Goal: Task Accomplishment & Management: Use online tool/utility

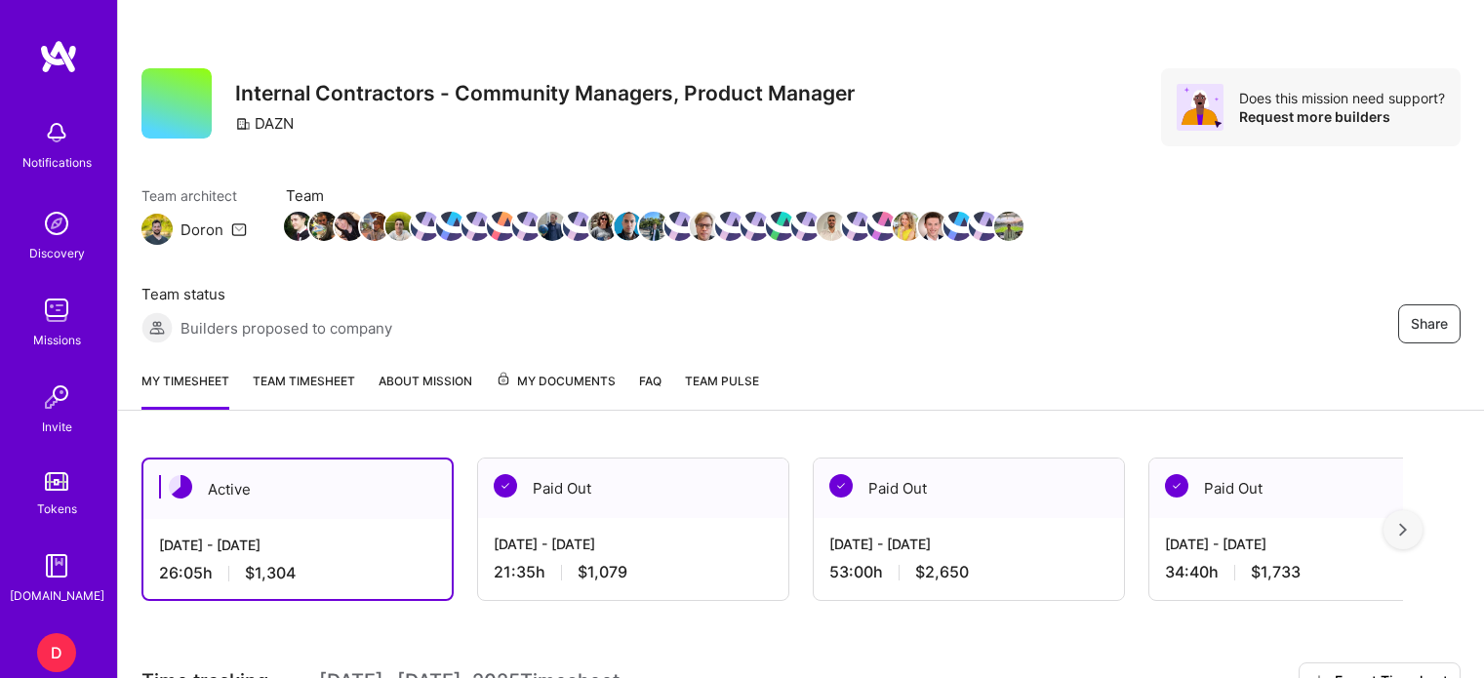
scroll to position [383, 0]
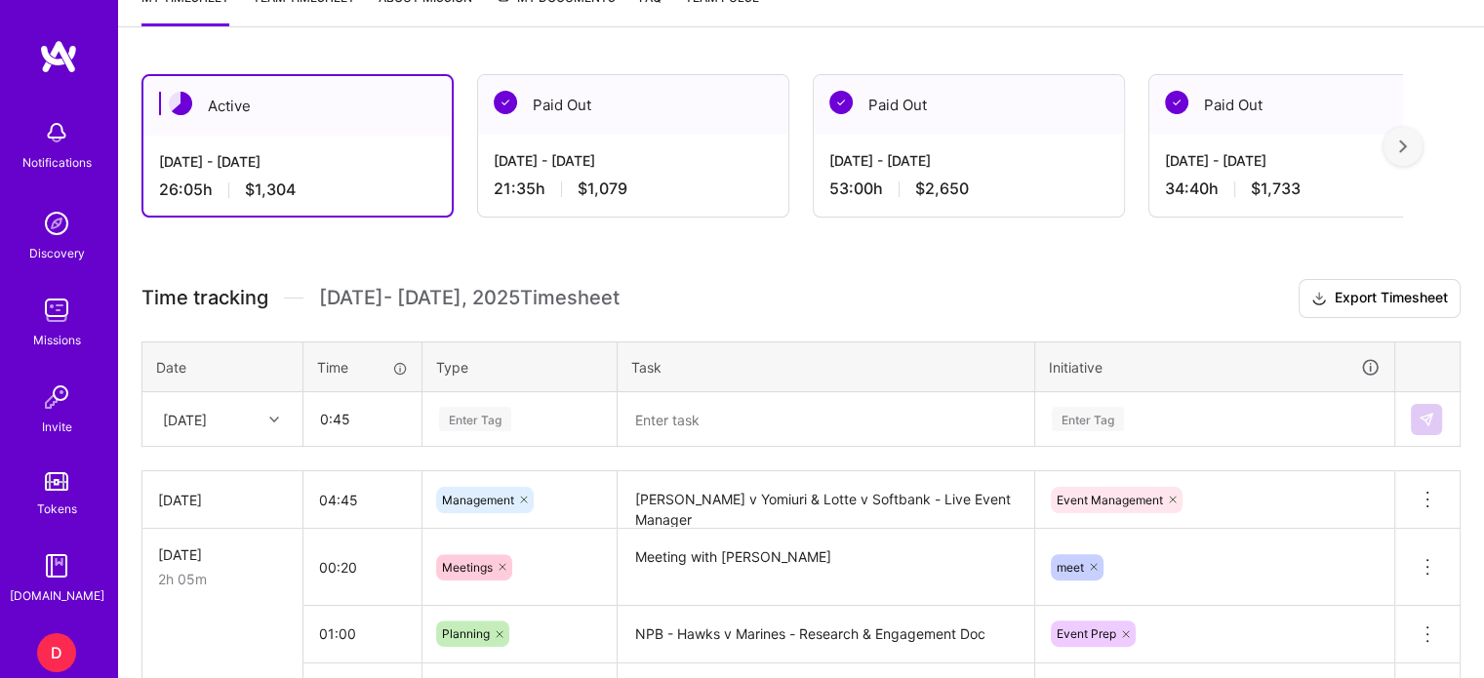
type input "00:45"
click at [273, 416] on div "[DATE]" at bounding box center [222, 419] width 158 height 52
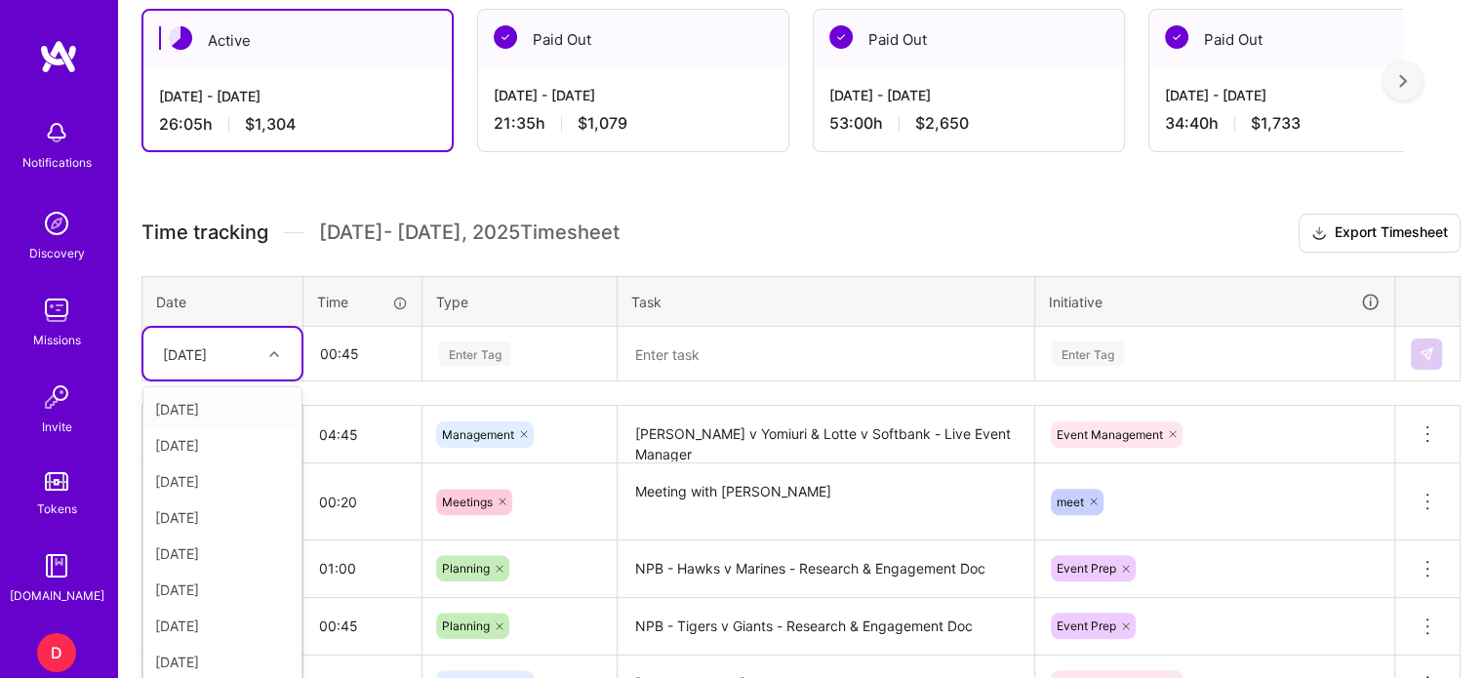
scroll to position [456, 0]
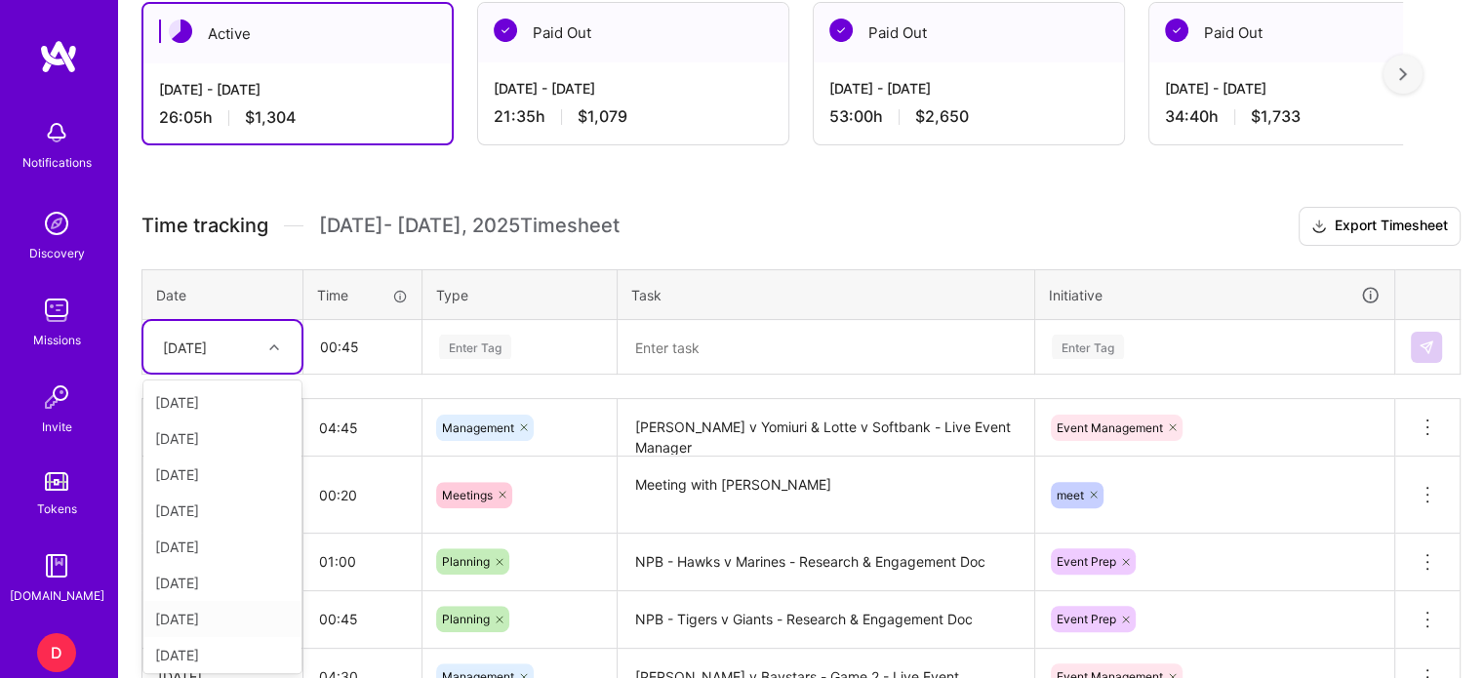
click at [203, 616] on div "[DATE]" at bounding box center [222, 619] width 158 height 36
click at [486, 339] on div "Enter Tag" at bounding box center [475, 347] width 72 height 30
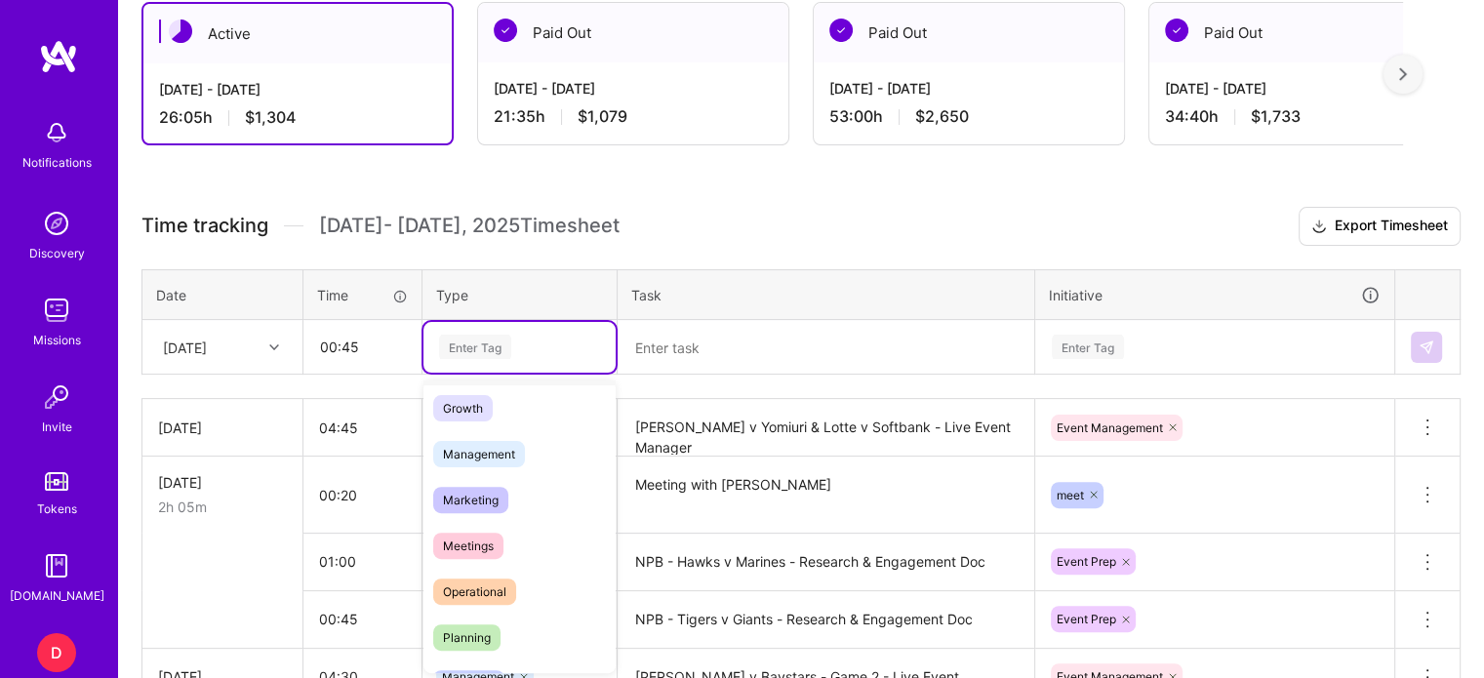
scroll to position [198, 0]
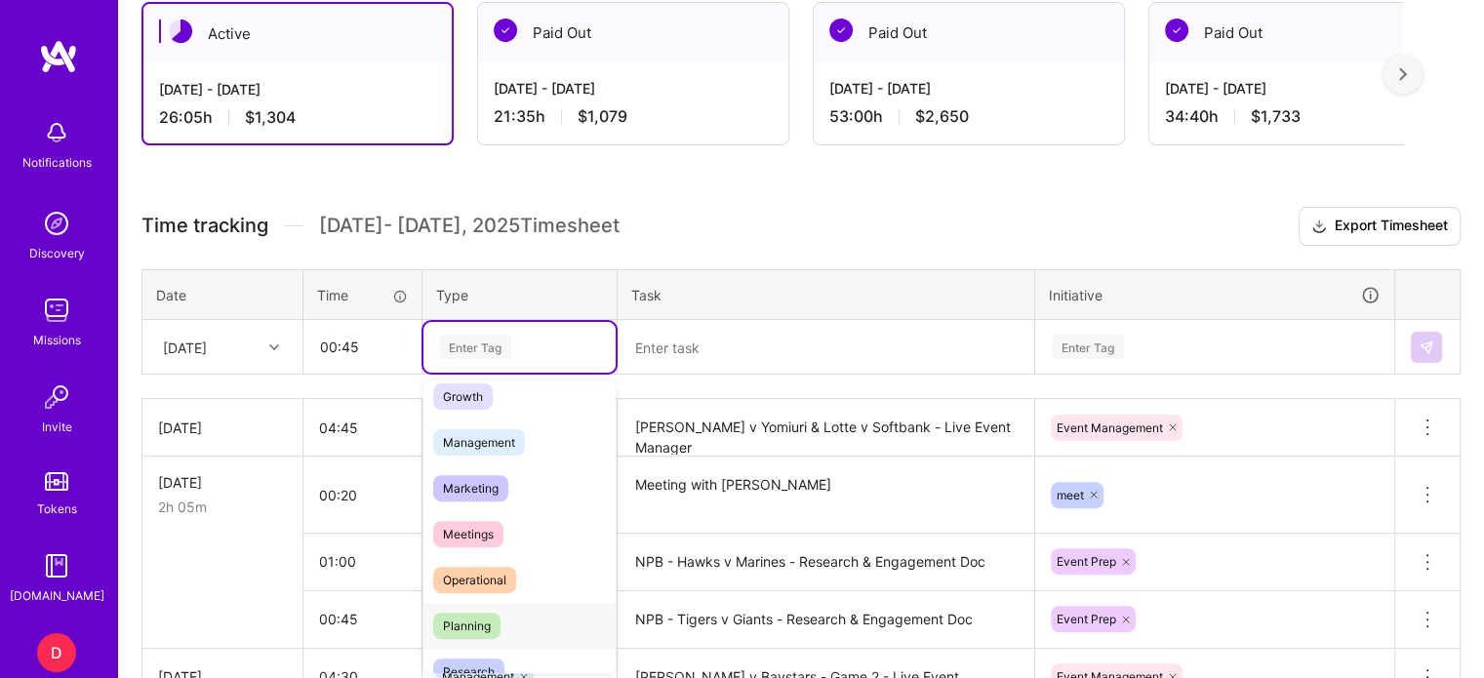
click at [472, 623] on span "Planning" at bounding box center [466, 626] width 67 height 26
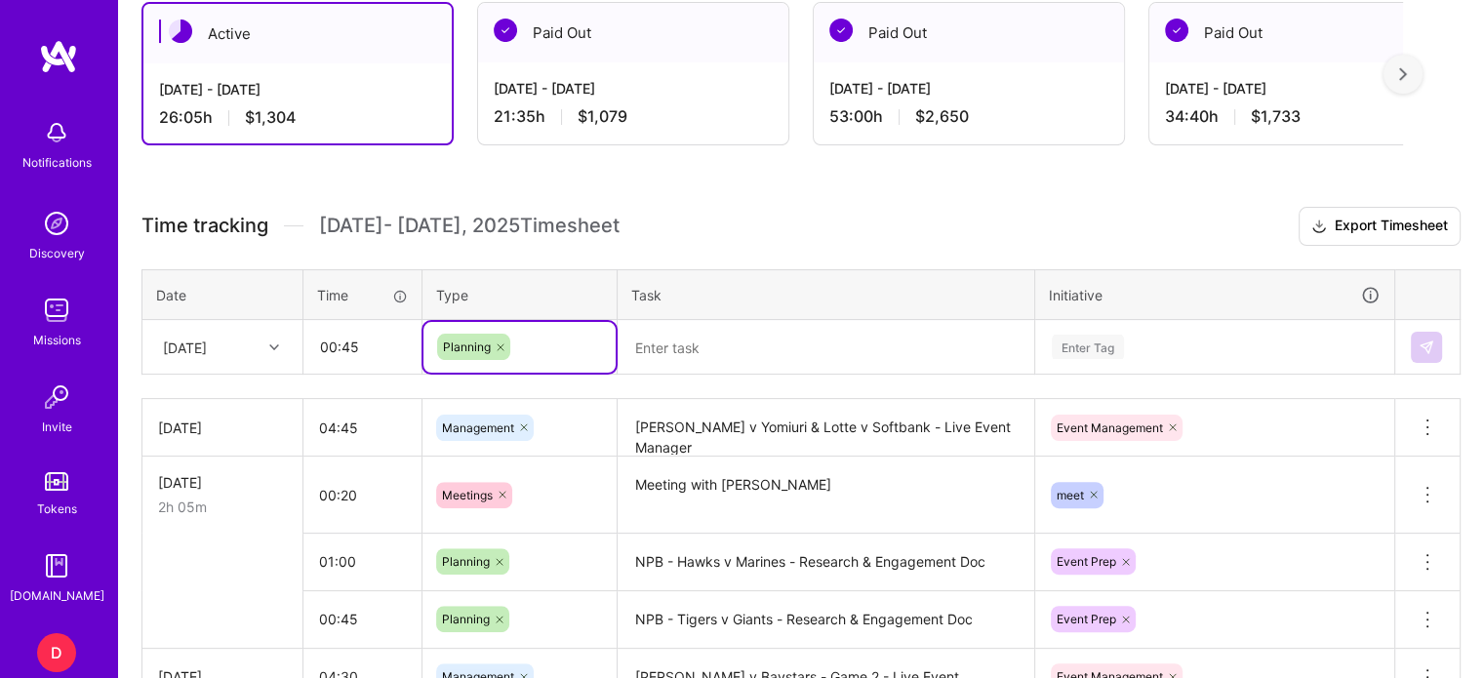
click at [717, 352] on textarea at bounding box center [825, 347] width 413 height 51
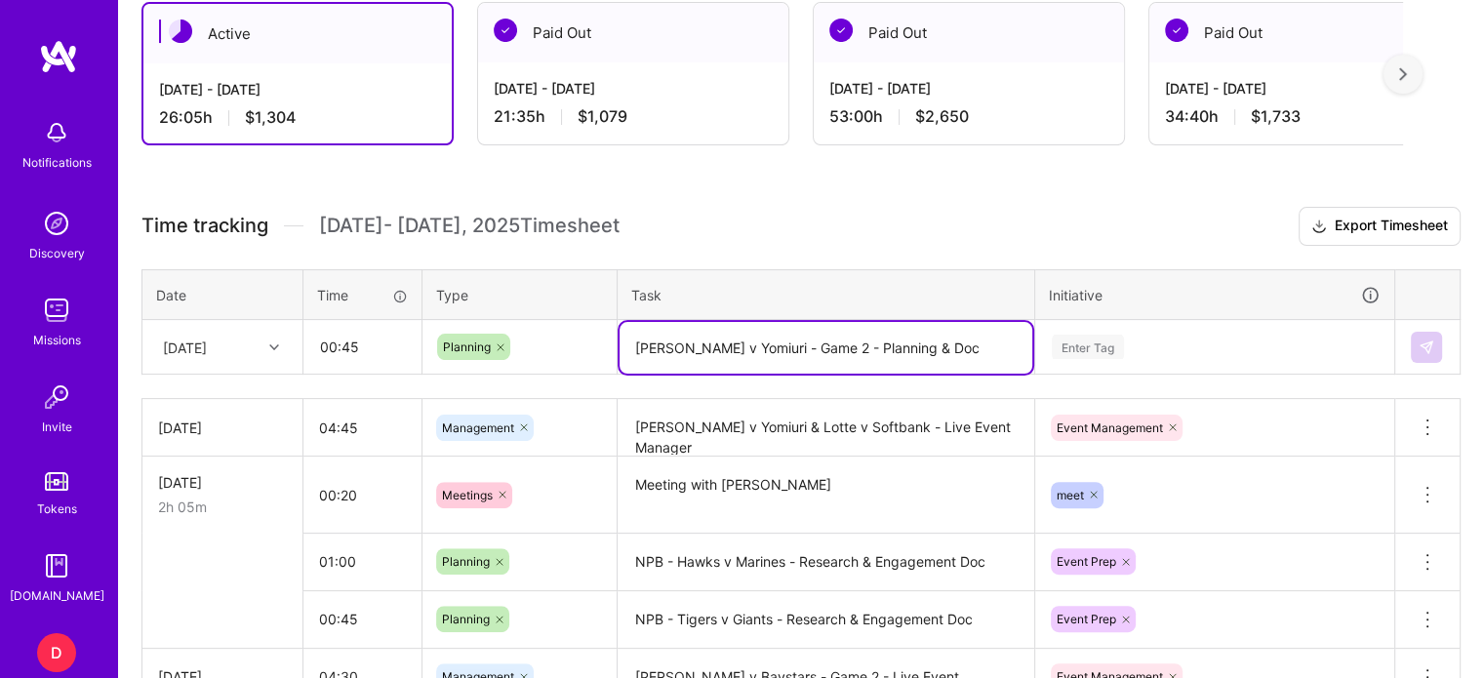
type textarea "[PERSON_NAME] v Yomiuri - Game 2 - Planning & Doc"
click at [1081, 349] on div "Enter Tag" at bounding box center [1214, 347] width 357 height 51
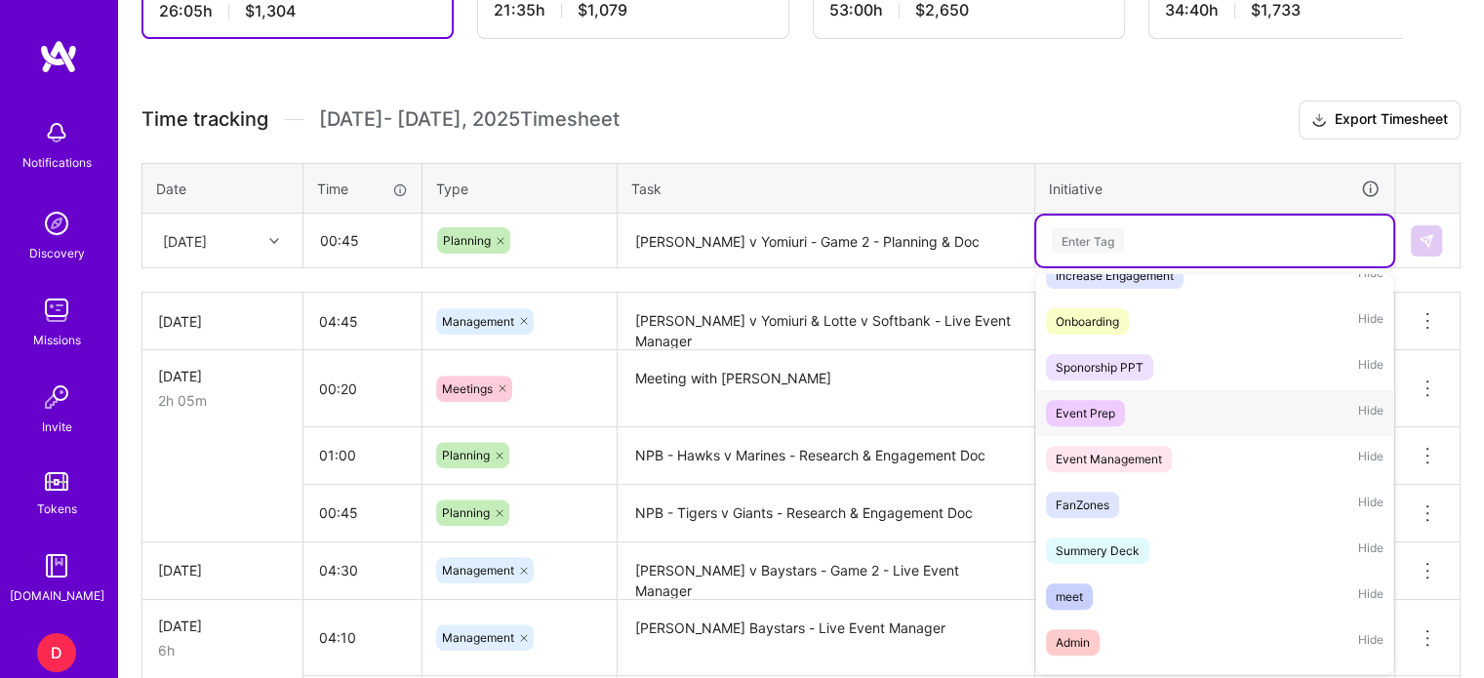
scroll to position [113, 0]
click at [1096, 407] on div "Event Prep" at bounding box center [1086, 416] width 60 height 20
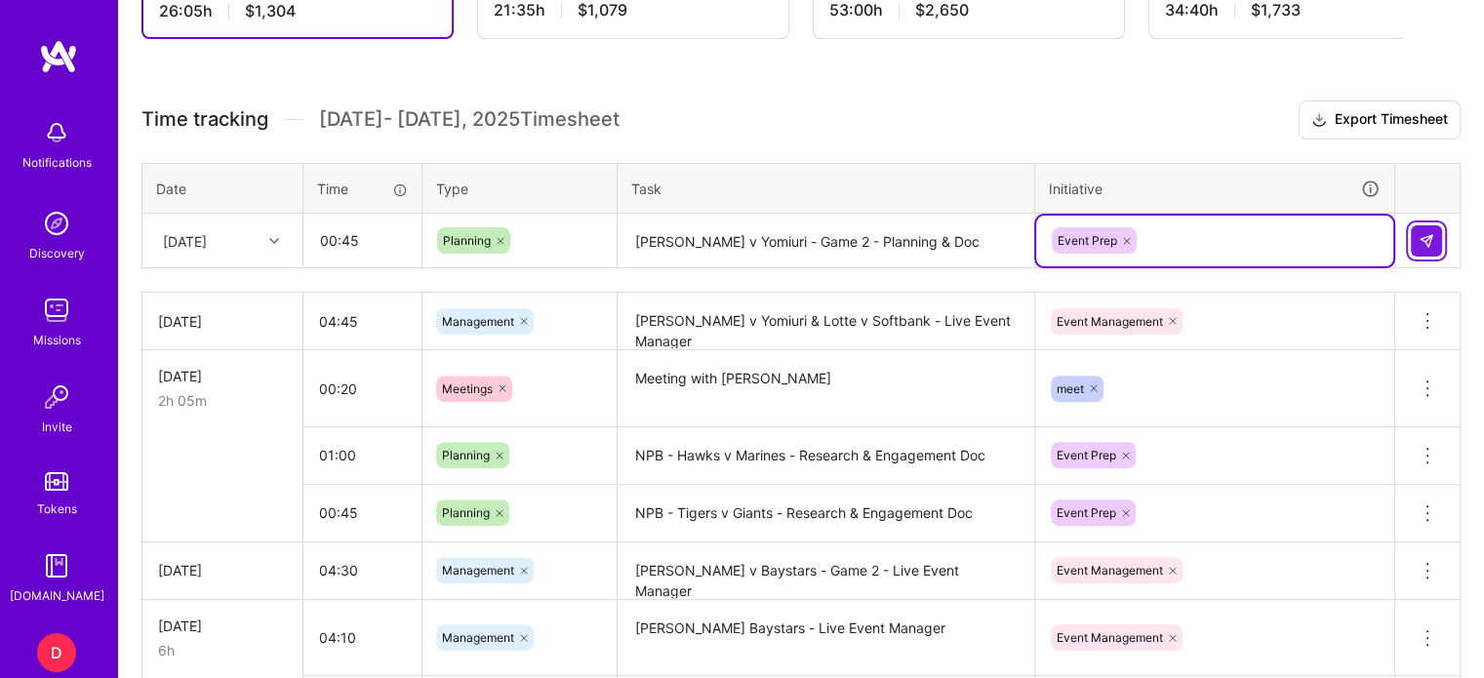
click at [1424, 241] on img at bounding box center [1426, 241] width 16 height 16
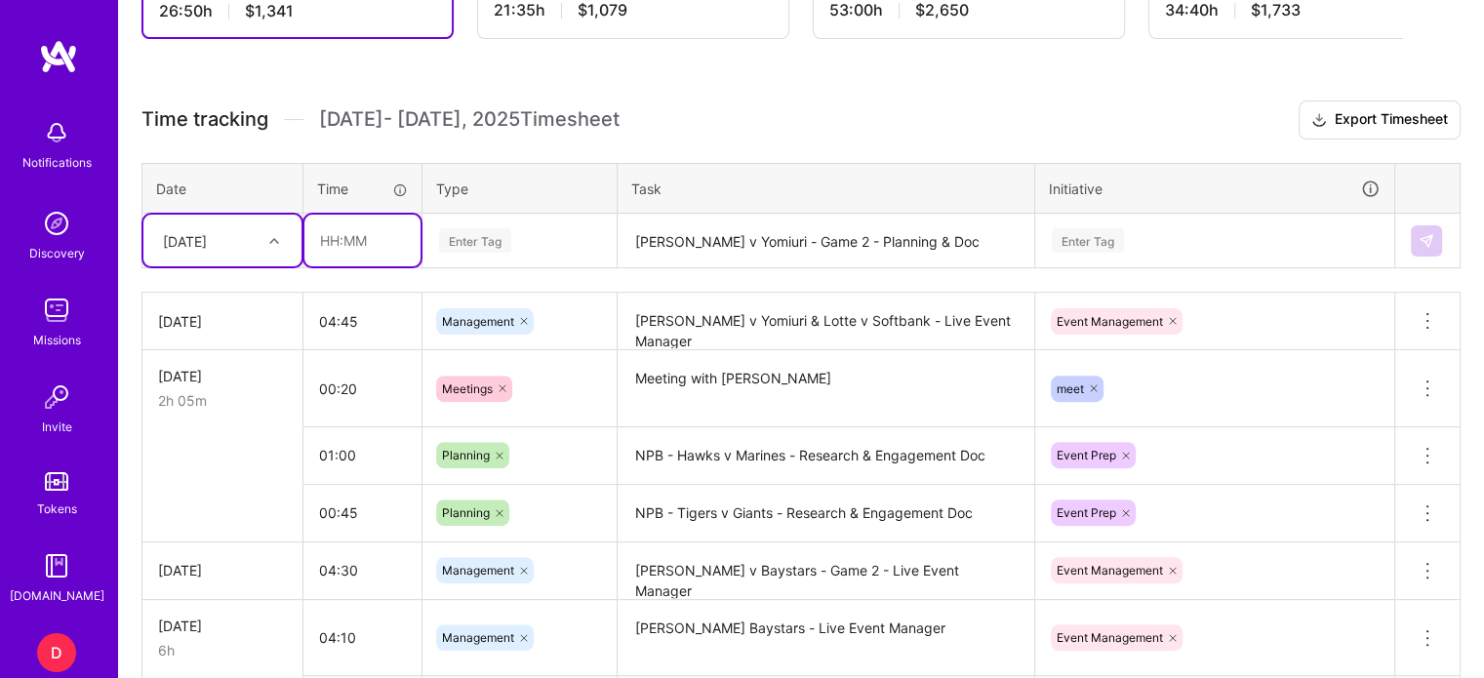
click at [332, 230] on input "text" at bounding box center [362, 241] width 116 height 52
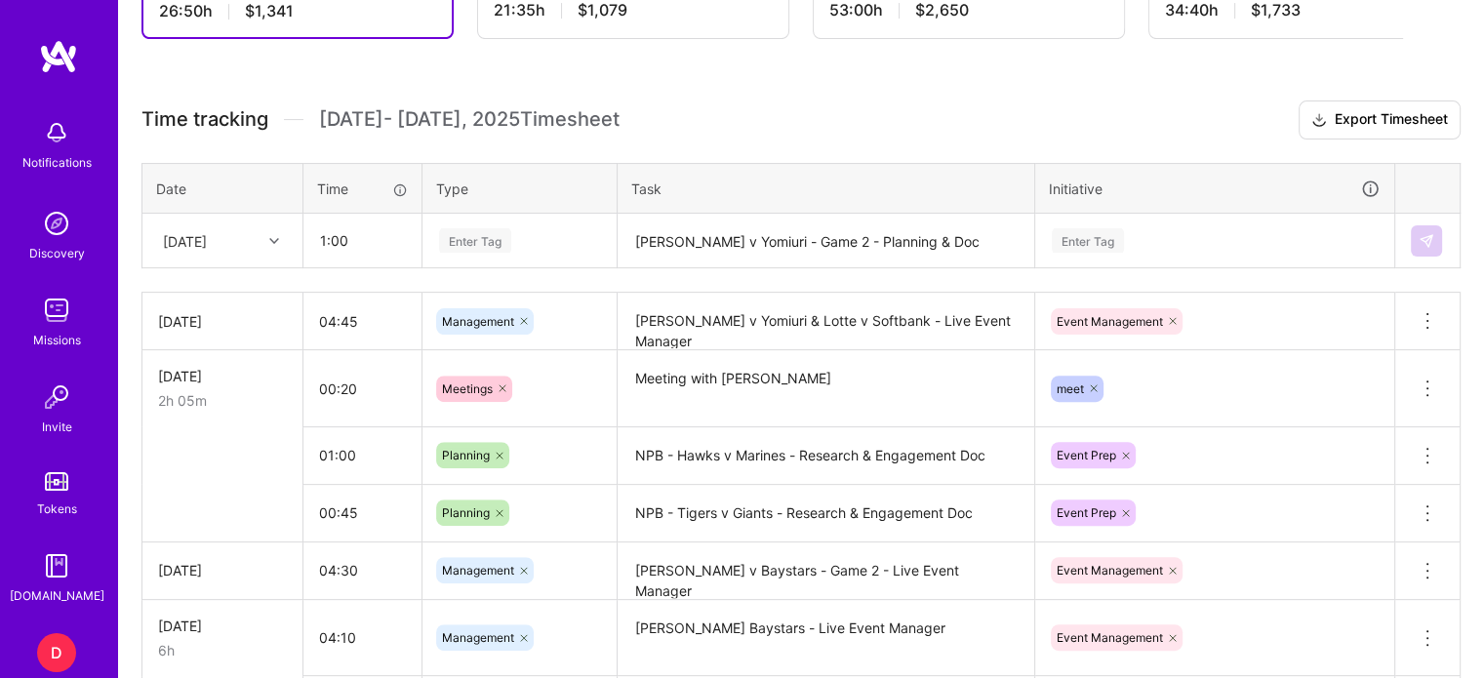
type input "01:00"
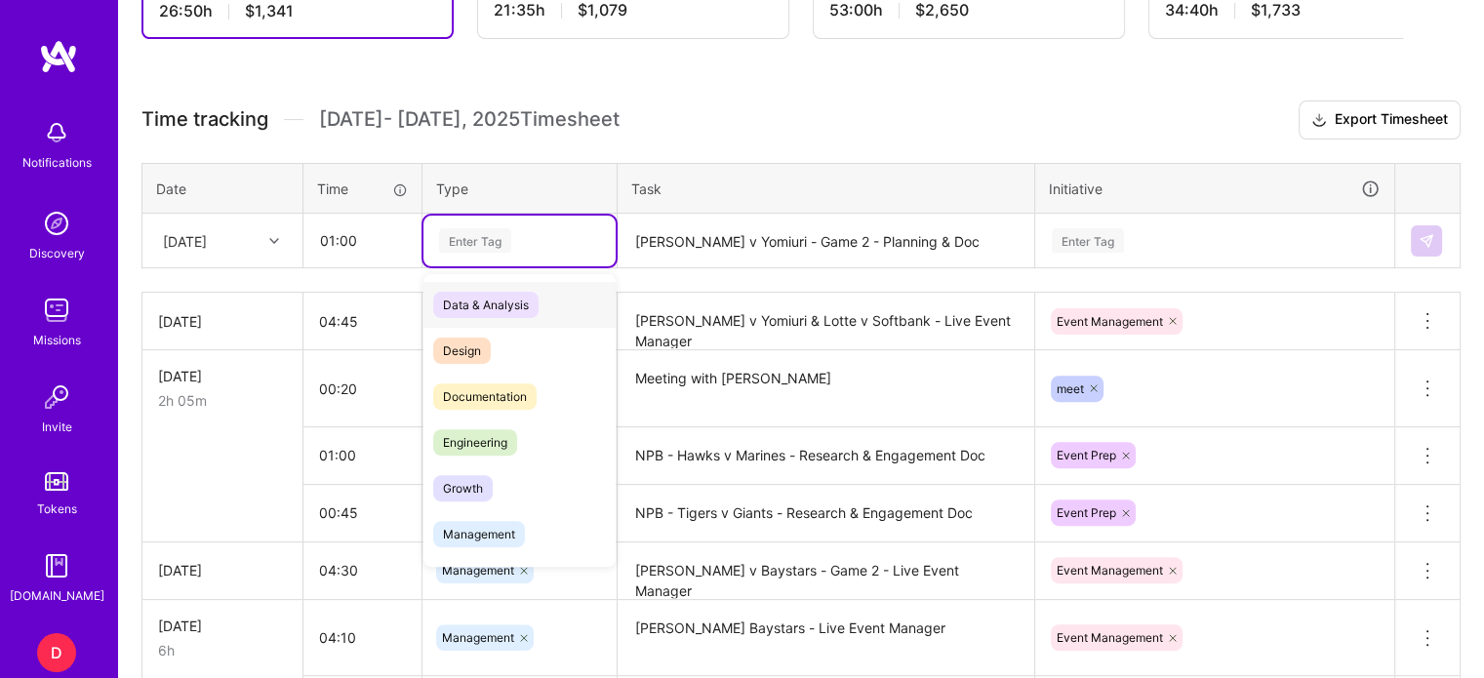
click at [465, 231] on div "Enter Tag" at bounding box center [475, 240] width 72 height 30
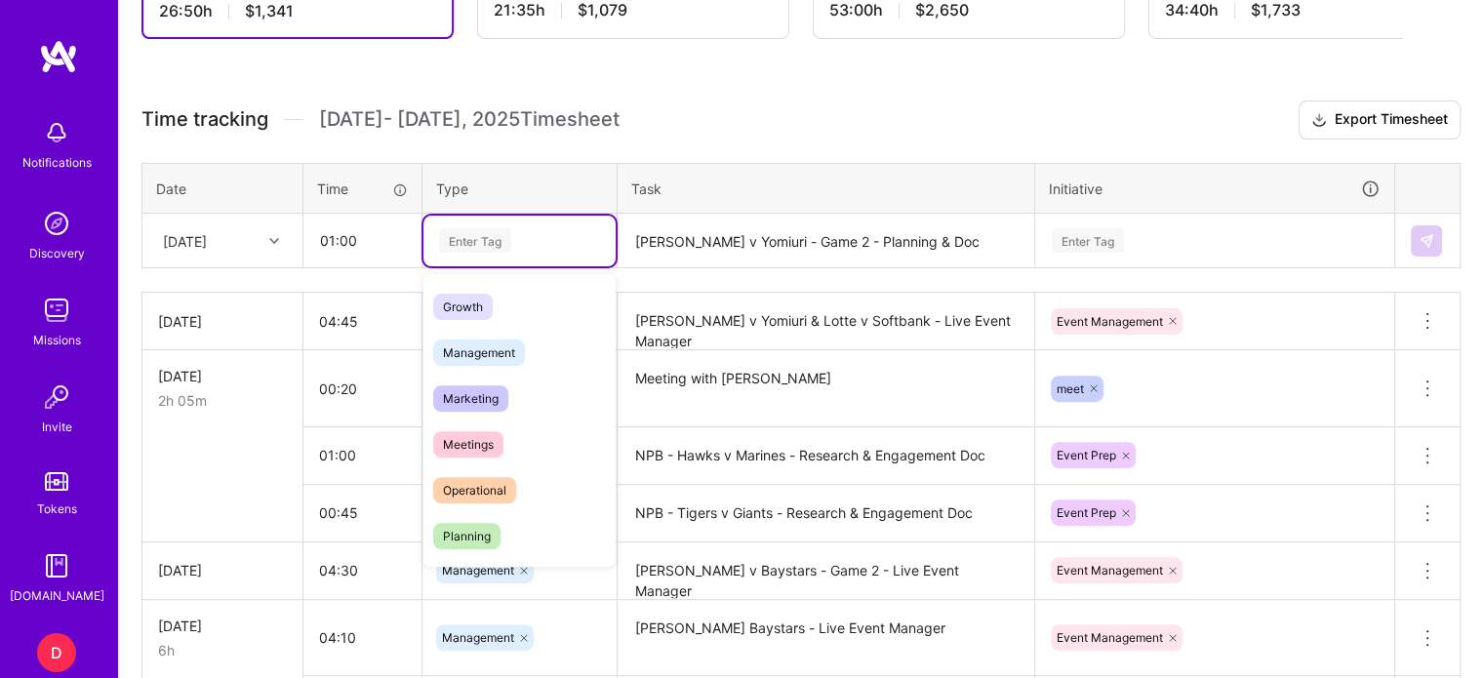
scroll to position [183, 0]
click at [479, 529] on span "Planning" at bounding box center [466, 534] width 67 height 26
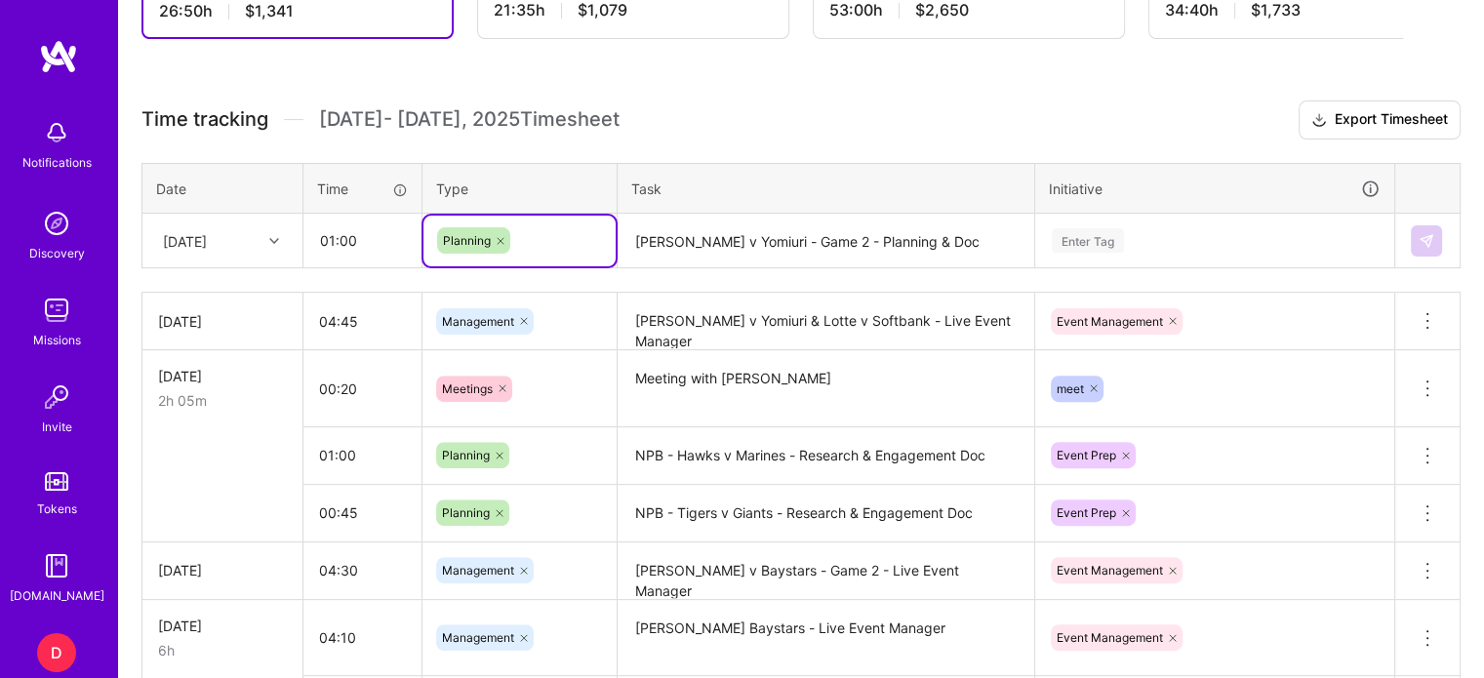
click at [656, 241] on textarea "[PERSON_NAME] v Yomiuri - Game 2 - Planning & Doc" at bounding box center [825, 242] width 413 height 52
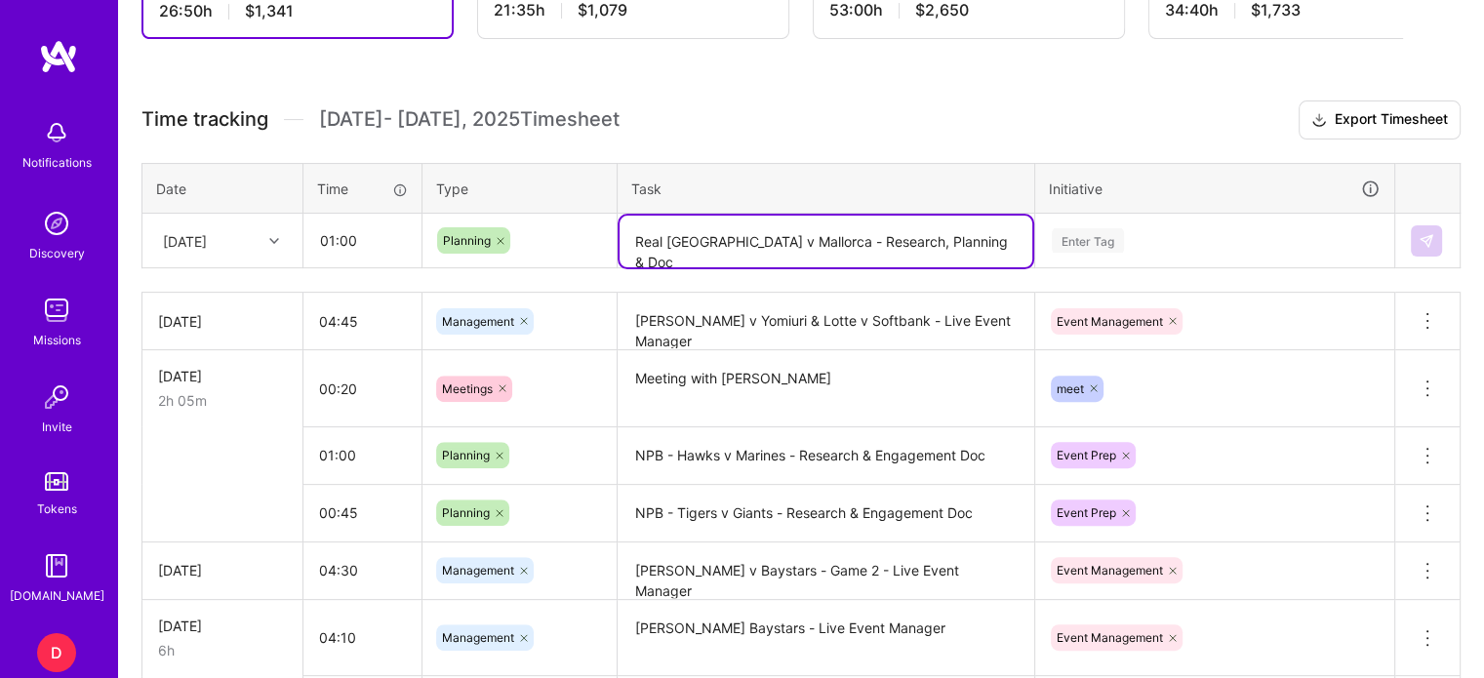
type textarea "Real [GEOGRAPHIC_DATA] v Mallorca - Research, Planning & Doc"
click at [1063, 232] on div "Enter Tag" at bounding box center [1088, 240] width 72 height 30
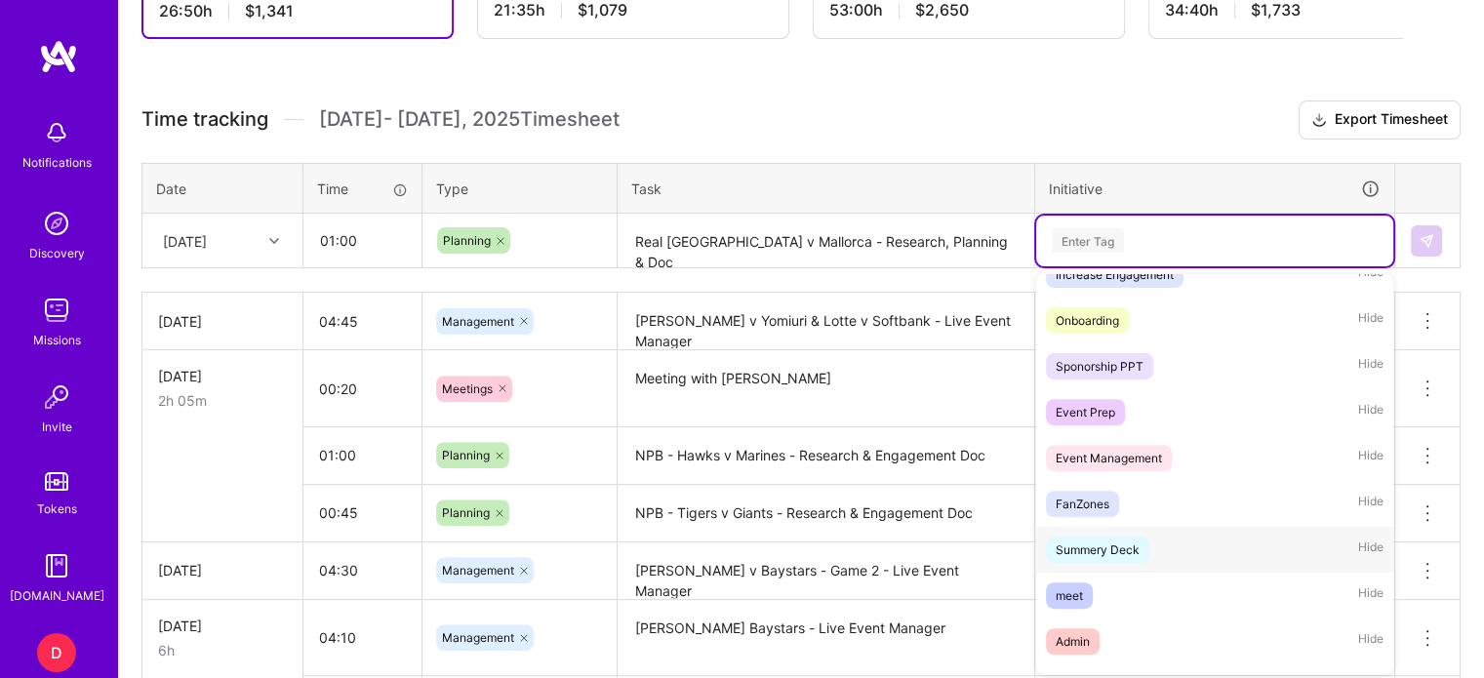
scroll to position [119, 0]
click at [1097, 402] on div "Event Prep" at bounding box center [1086, 410] width 60 height 20
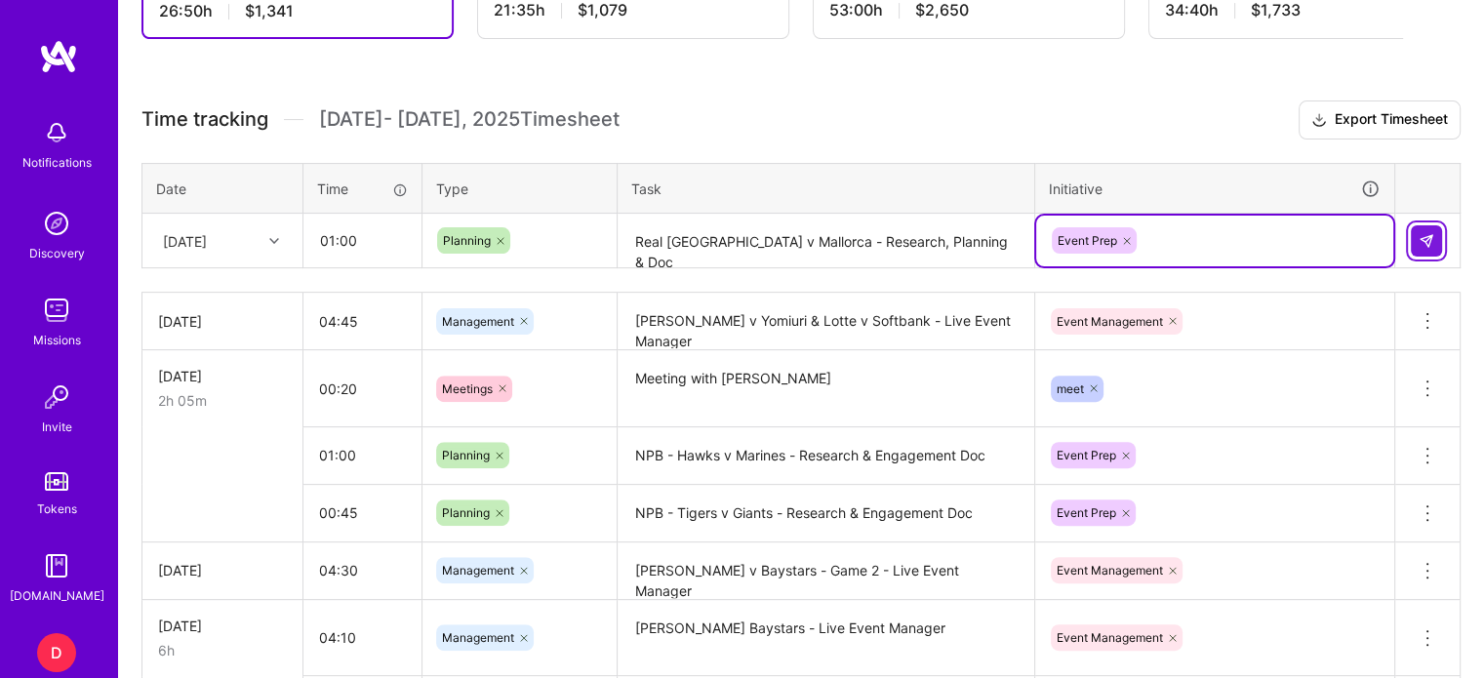
click at [1428, 236] on img at bounding box center [1426, 241] width 16 height 16
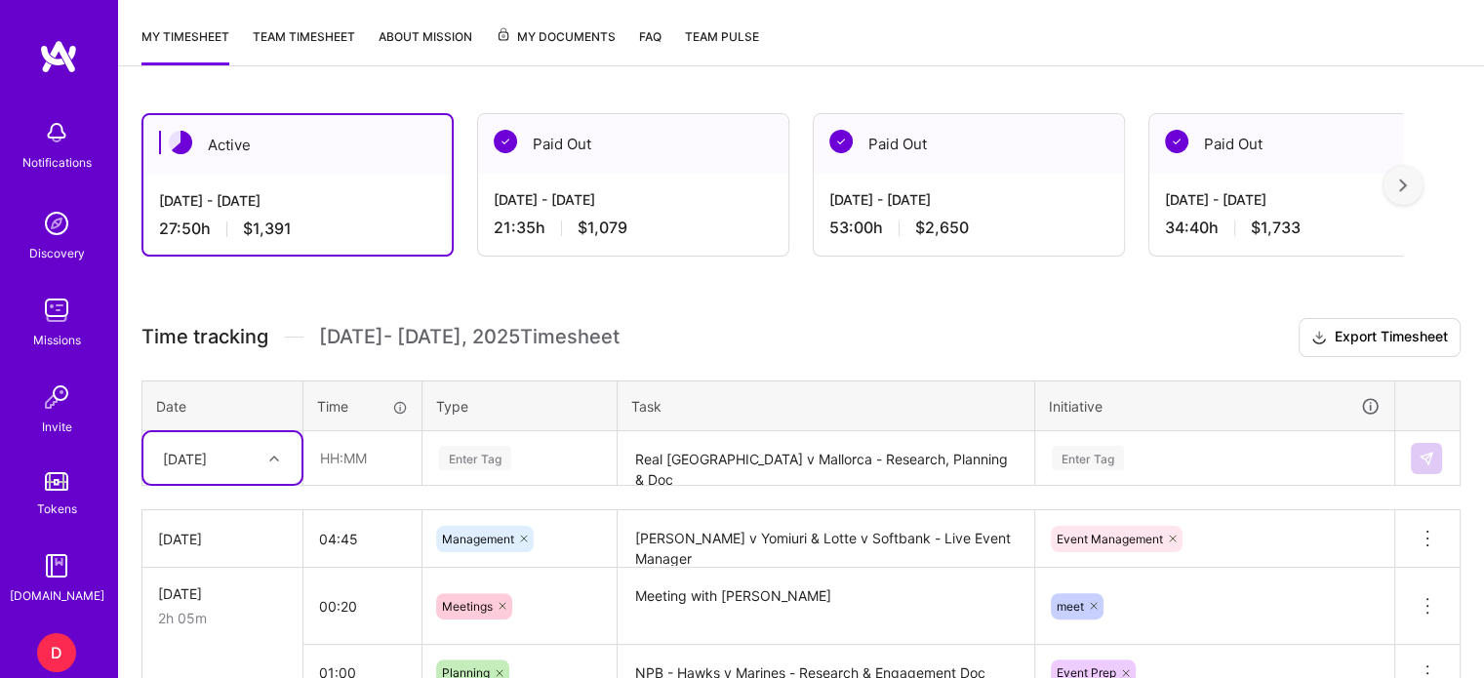
scroll to position [346, 0]
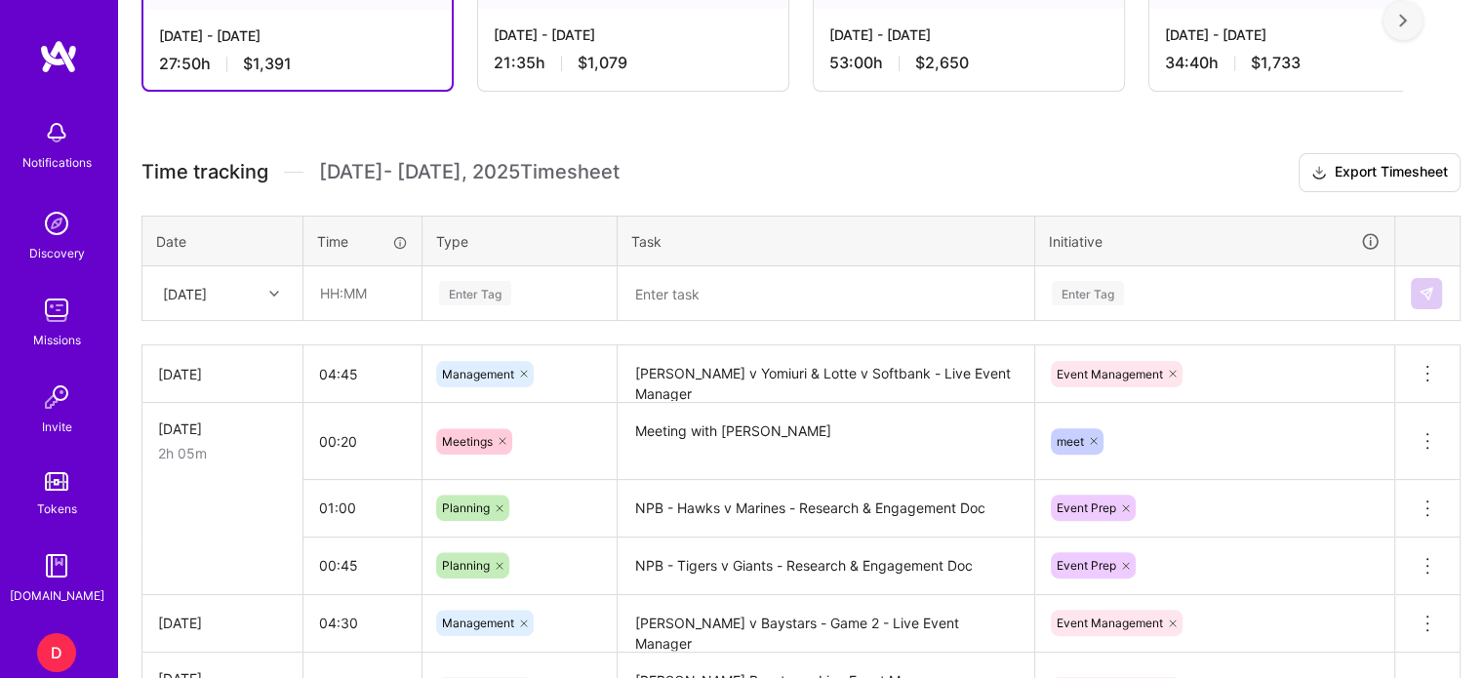
scroll to position [510, 0]
click at [331, 276] on input "text" at bounding box center [362, 292] width 116 height 52
type input "00:45"
click at [464, 293] on div "Enter Tag" at bounding box center [475, 292] width 72 height 30
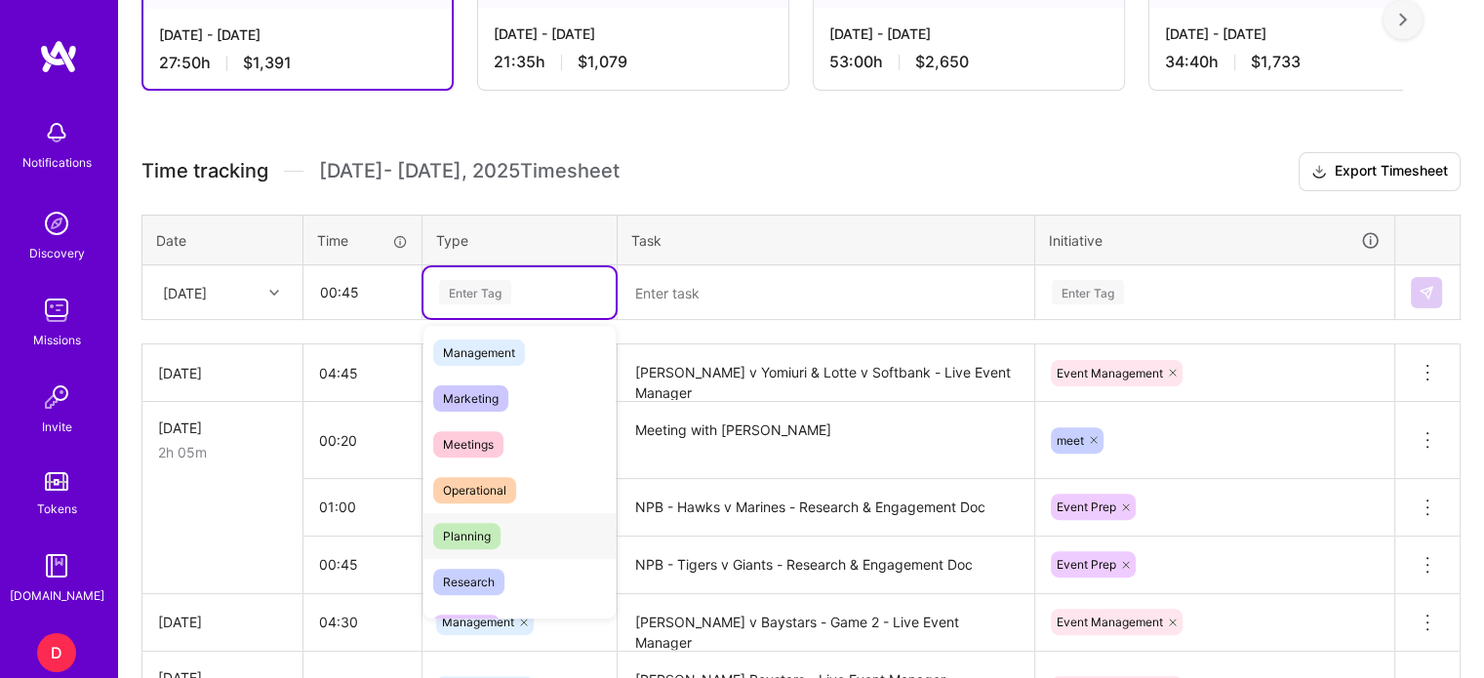
scroll to position [233, 0]
click at [480, 533] on span "Planning" at bounding box center [466, 536] width 67 height 26
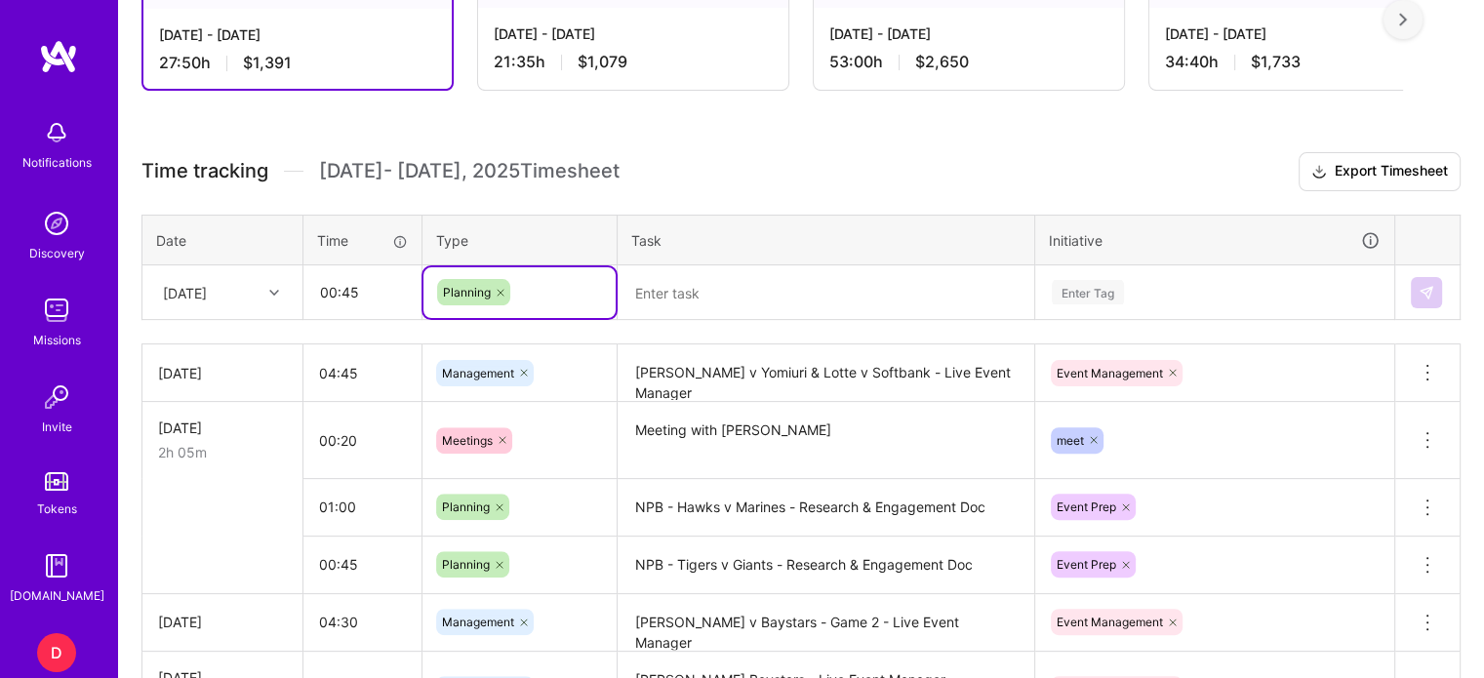
click at [659, 288] on textarea at bounding box center [825, 292] width 413 height 51
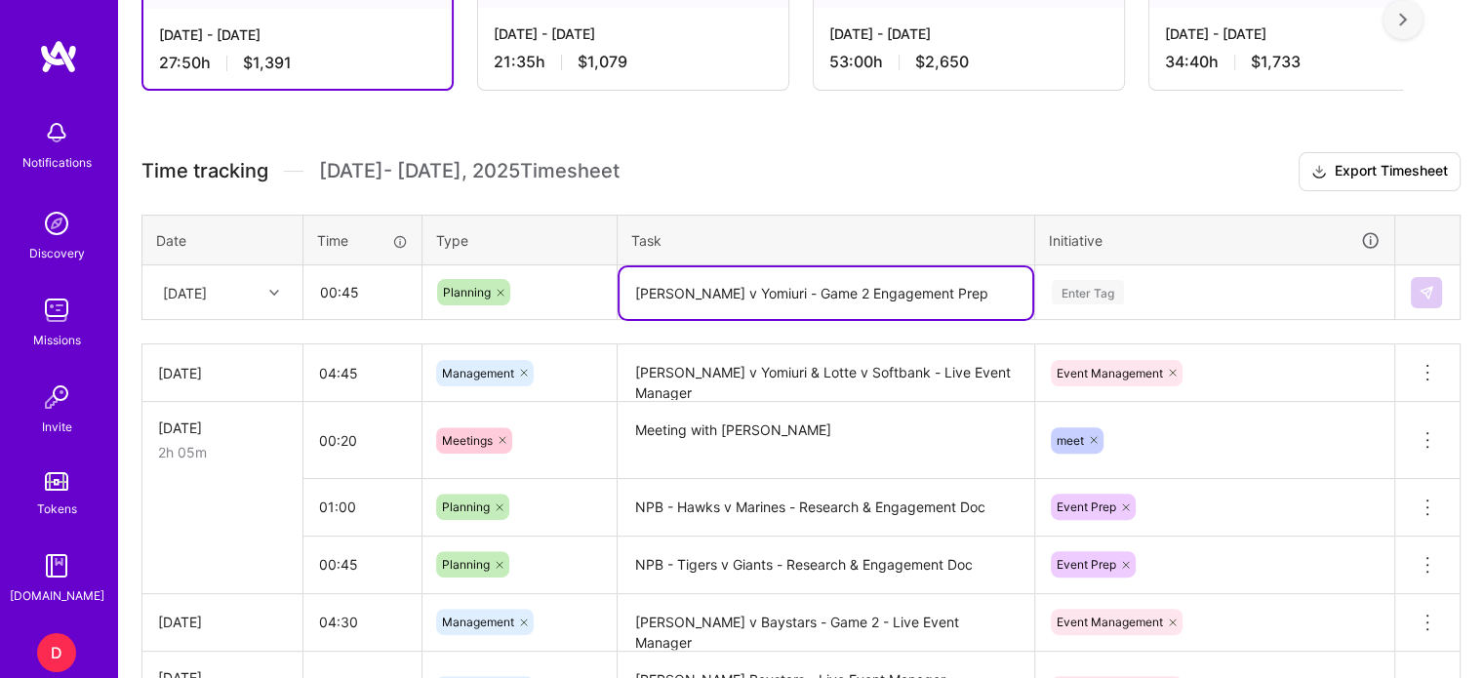
type textarea "Hanshin v Yomiuri - Game 2 Engagement Prep"
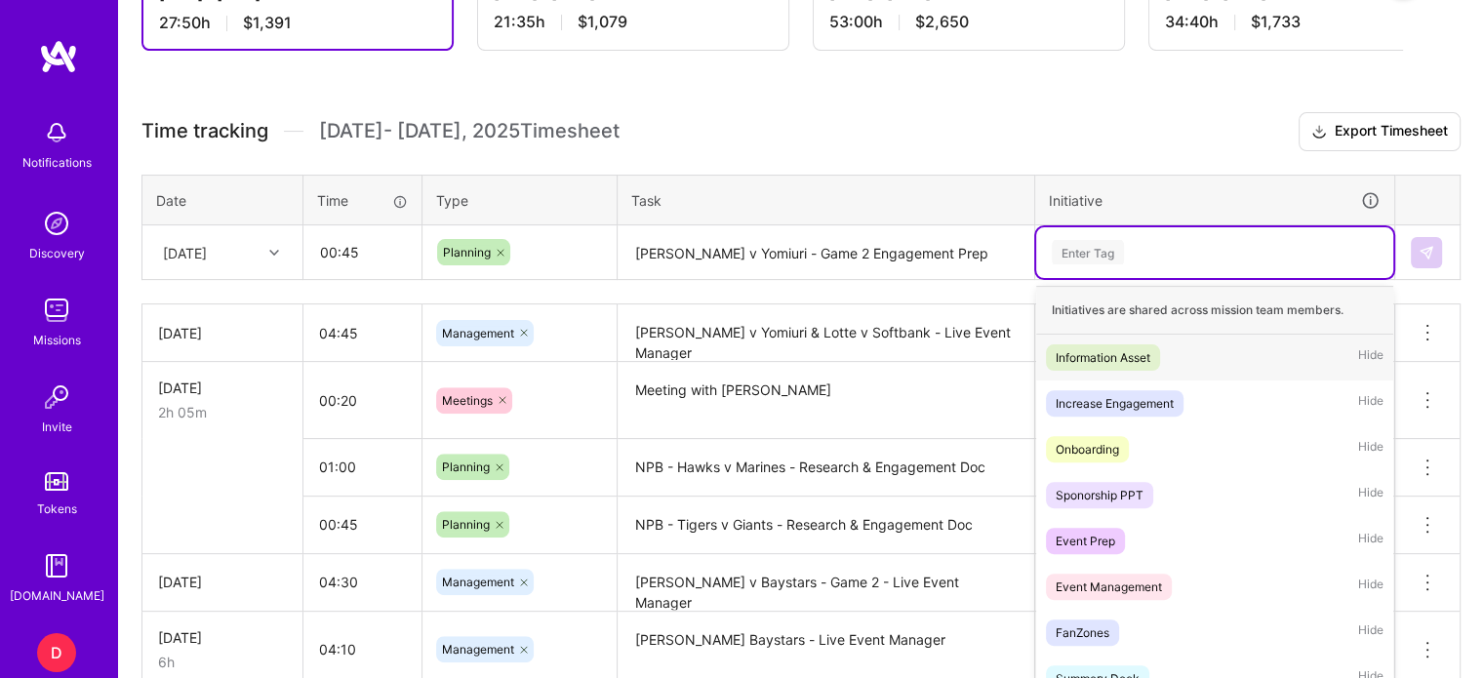
click at [1084, 278] on div "option Information Asset focused, 1 of 31. 31 results available. Use Up and Dow…" at bounding box center [1214, 252] width 357 height 51
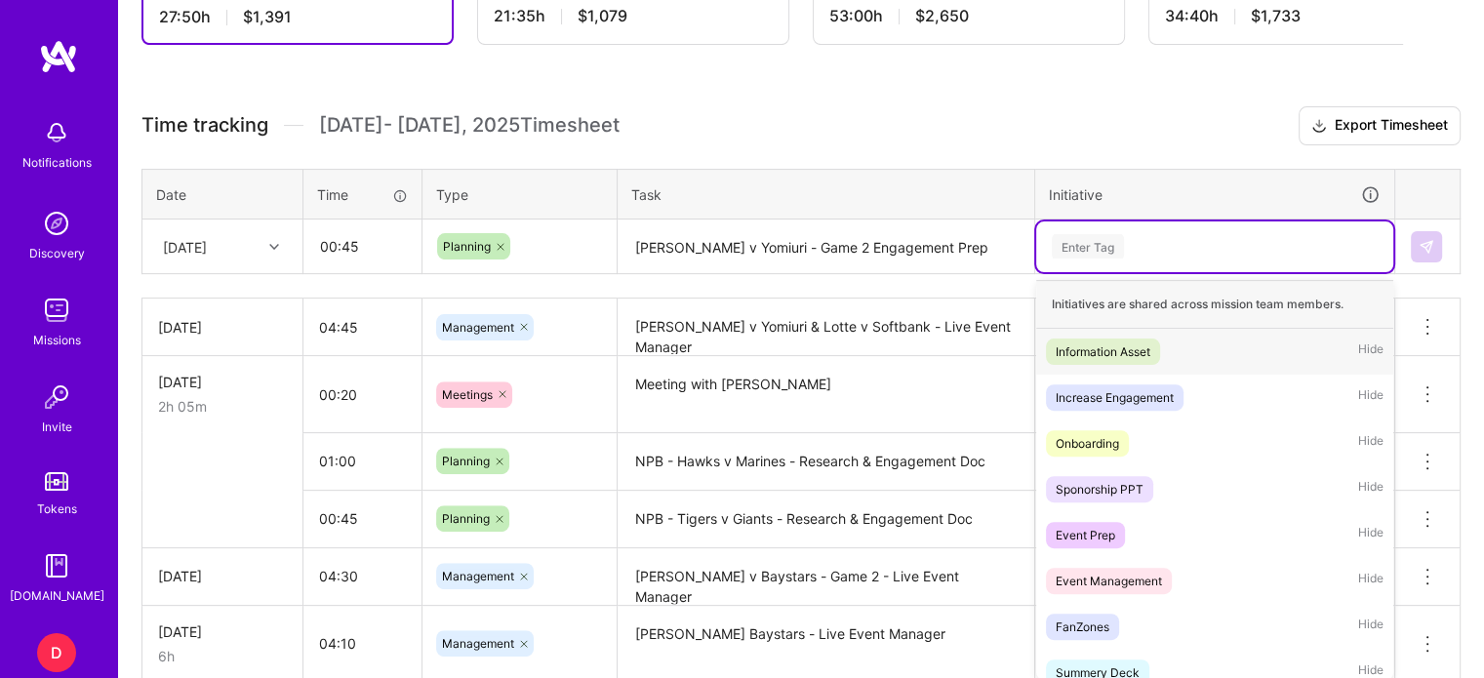
scroll to position [562, 0]
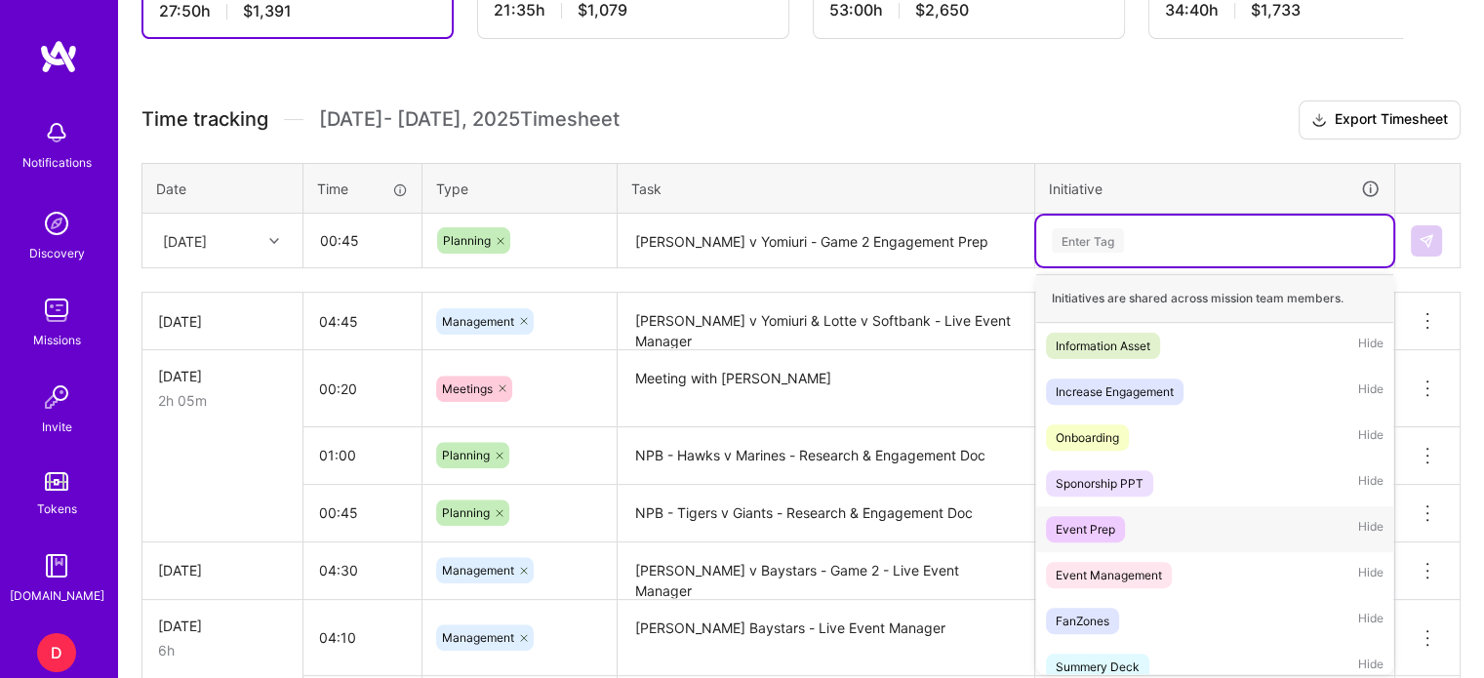
click at [1103, 531] on div "Event Prep" at bounding box center [1086, 529] width 60 height 20
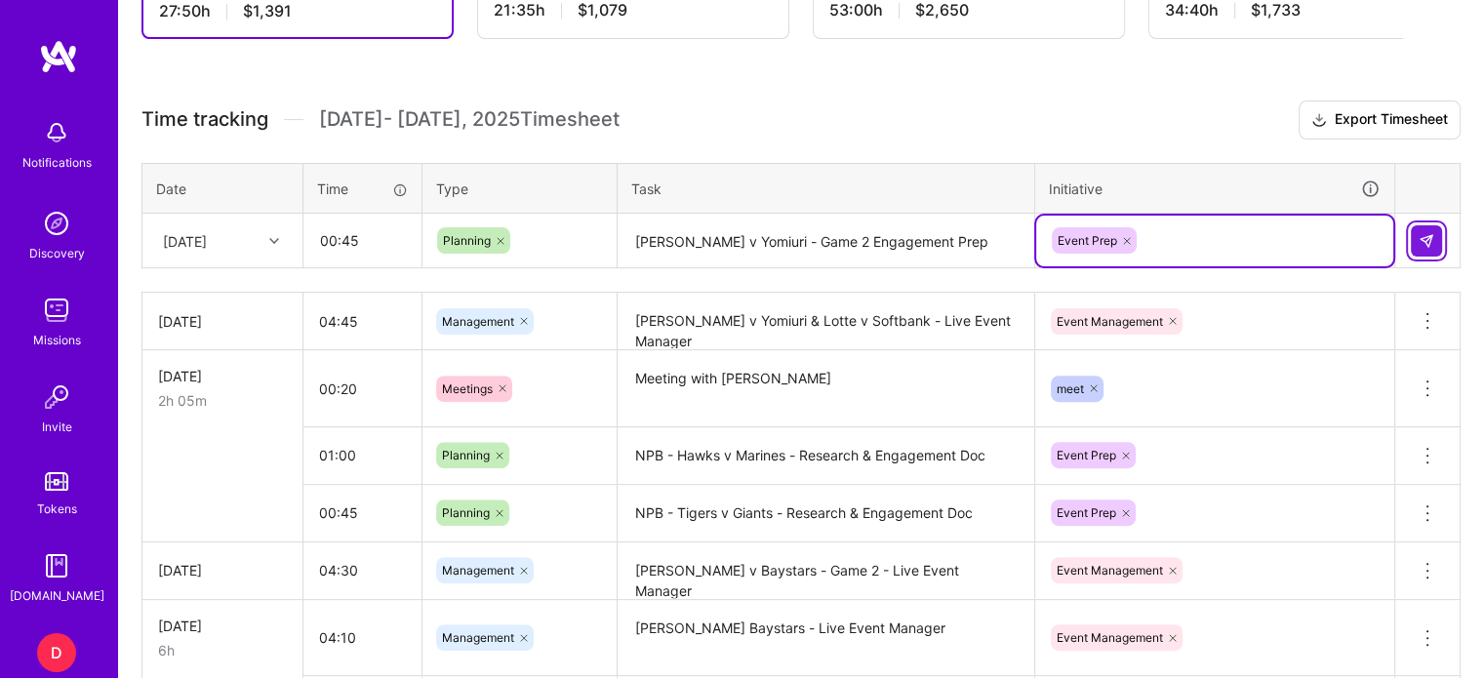
click at [1433, 237] on img at bounding box center [1426, 241] width 16 height 16
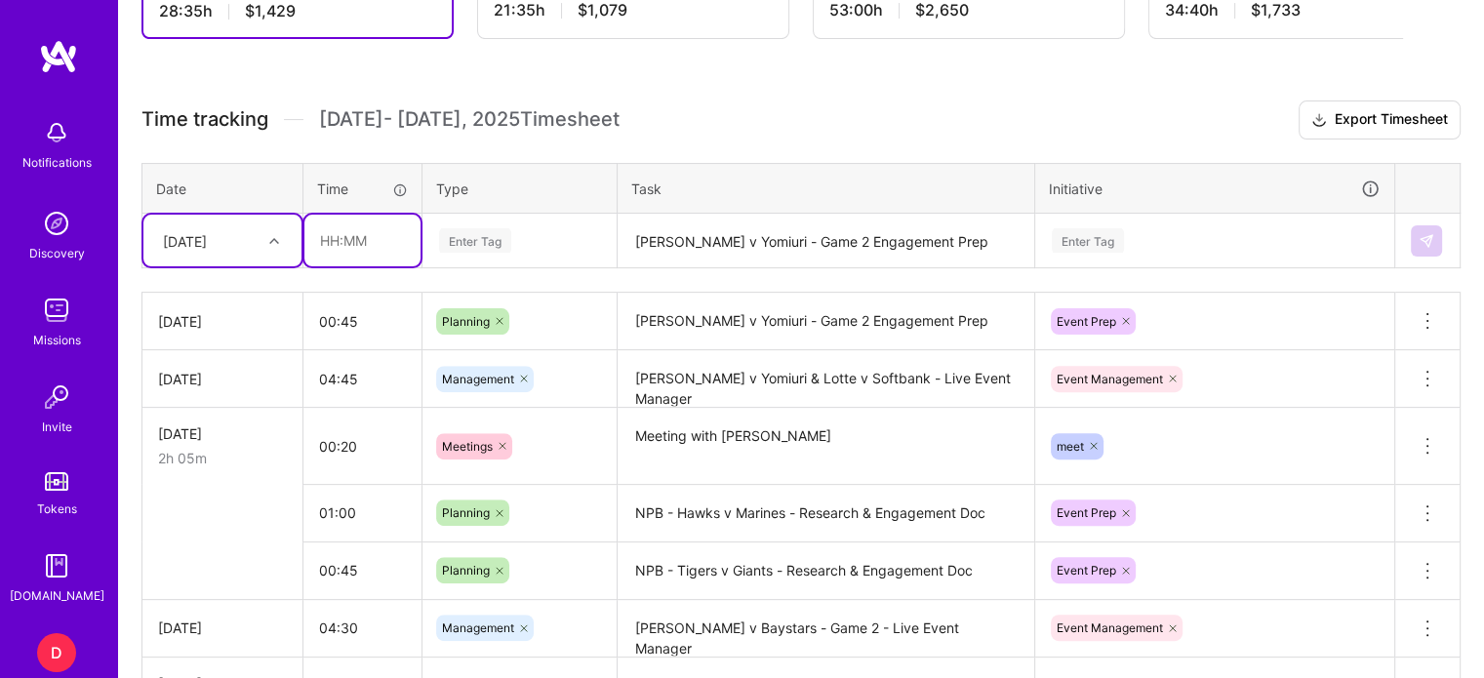
click at [332, 230] on input "text" at bounding box center [362, 241] width 116 height 52
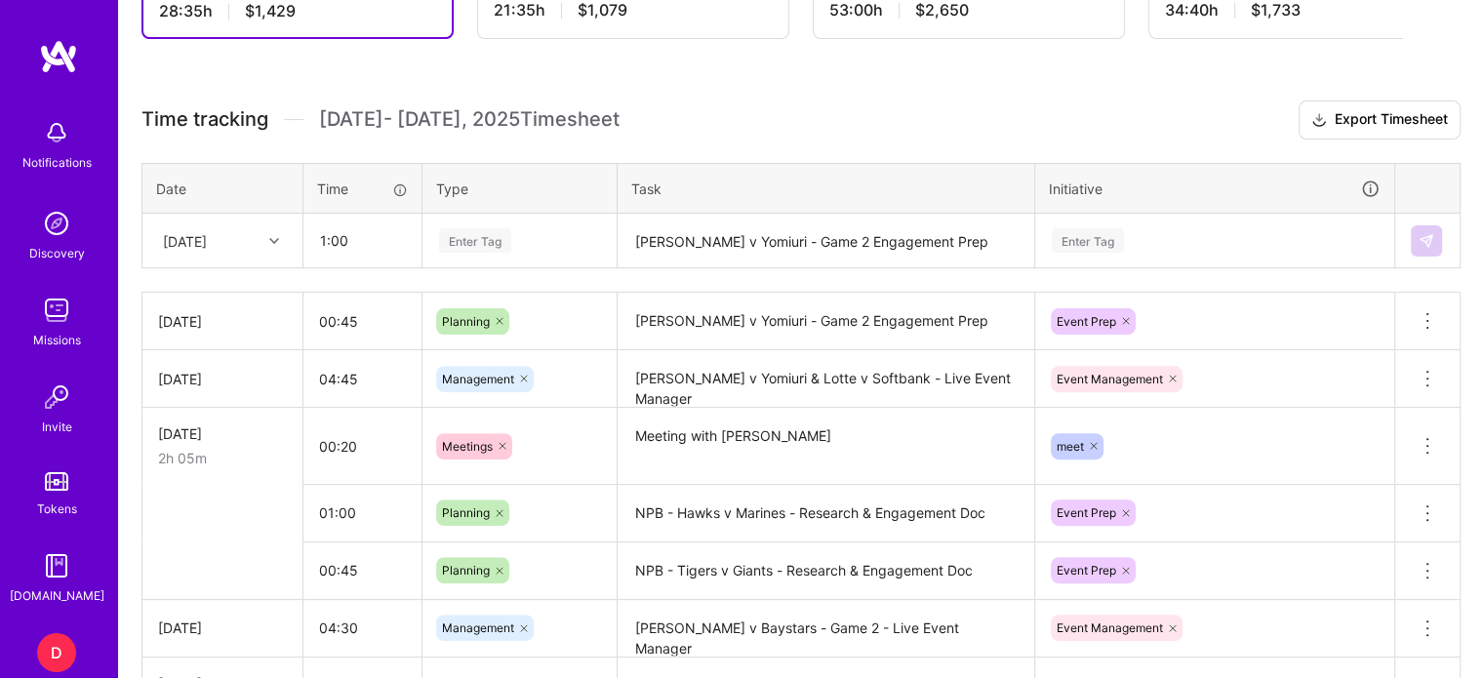
type input "01:00"
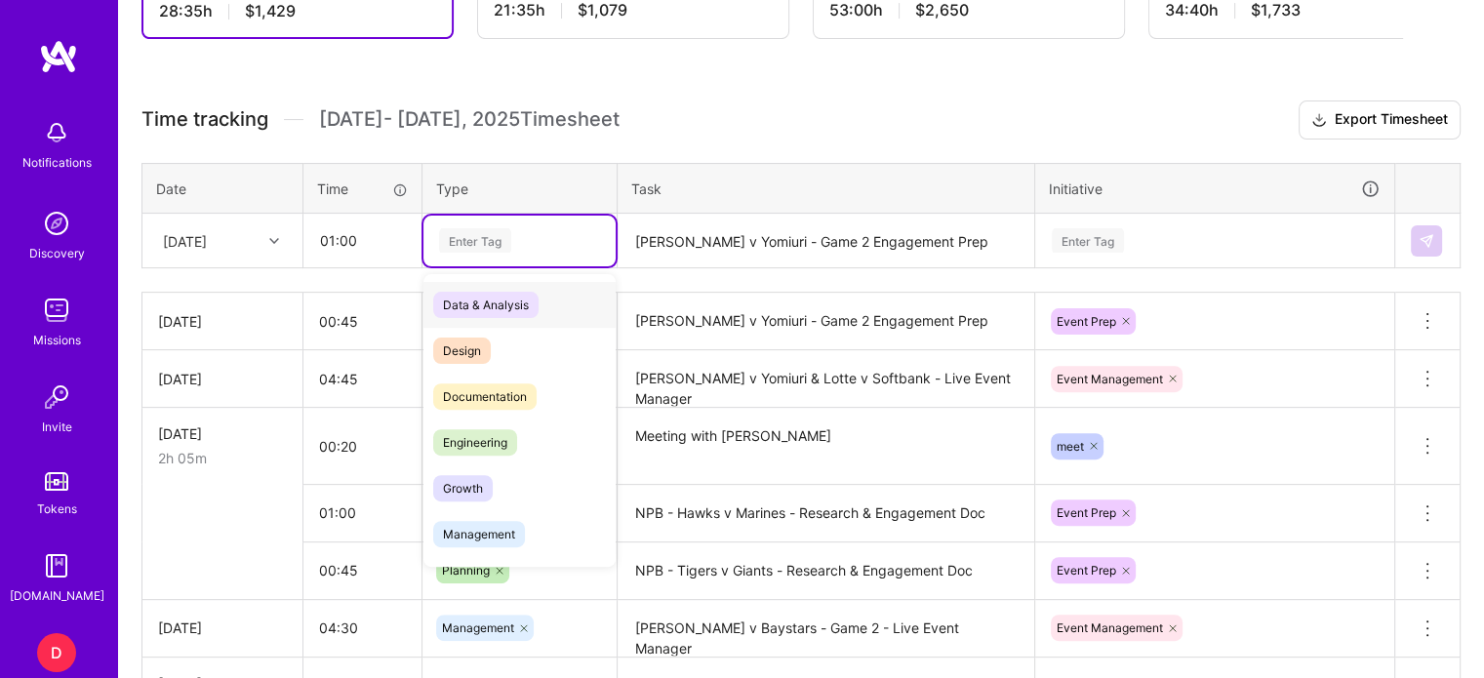
click at [488, 232] on div "Enter Tag" at bounding box center [475, 240] width 72 height 30
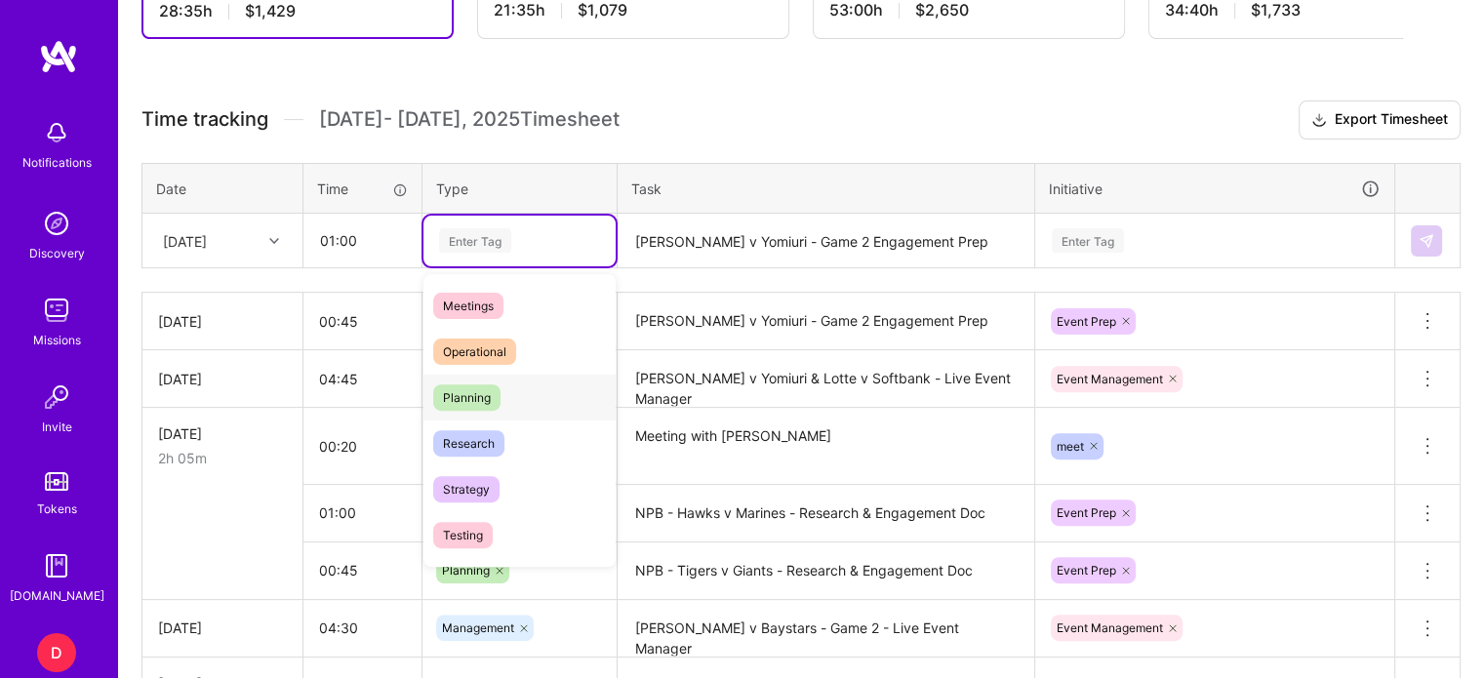
scroll to position [328, 0]
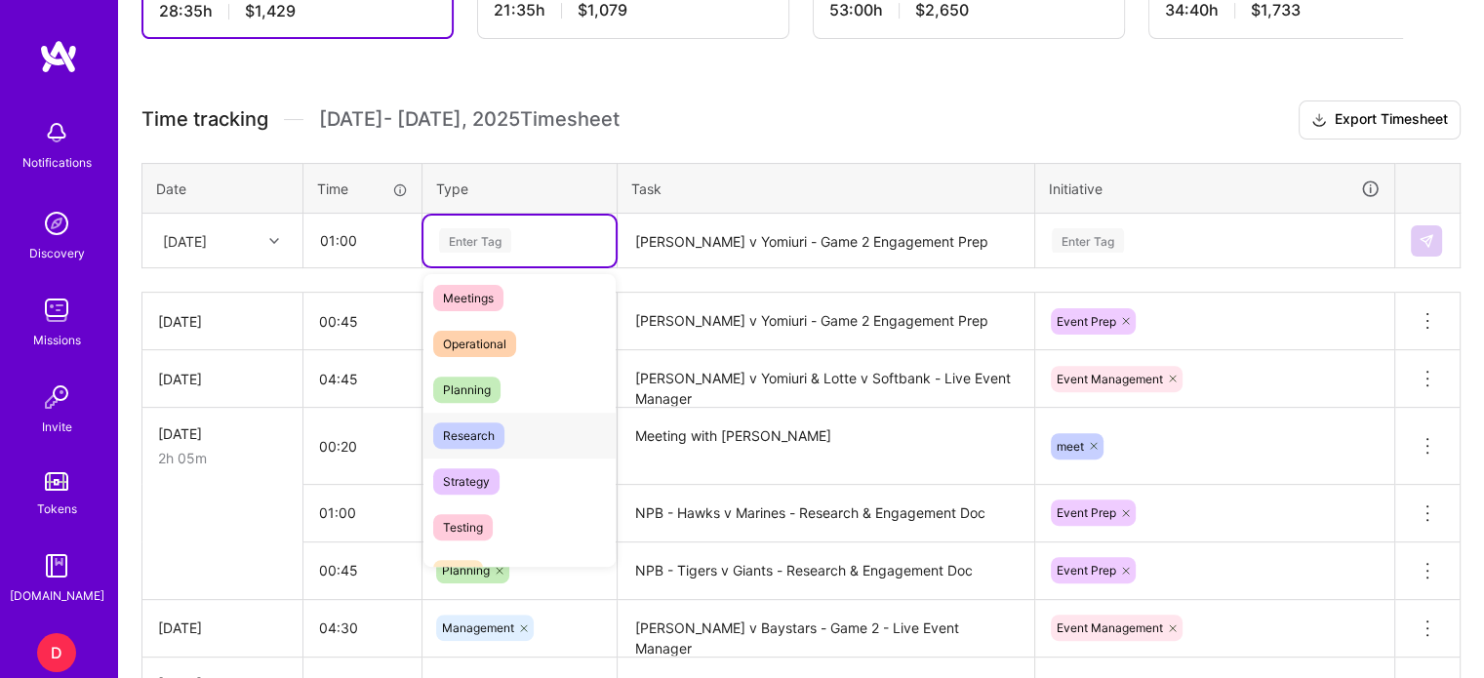
click at [475, 432] on span "Research" at bounding box center [468, 435] width 71 height 26
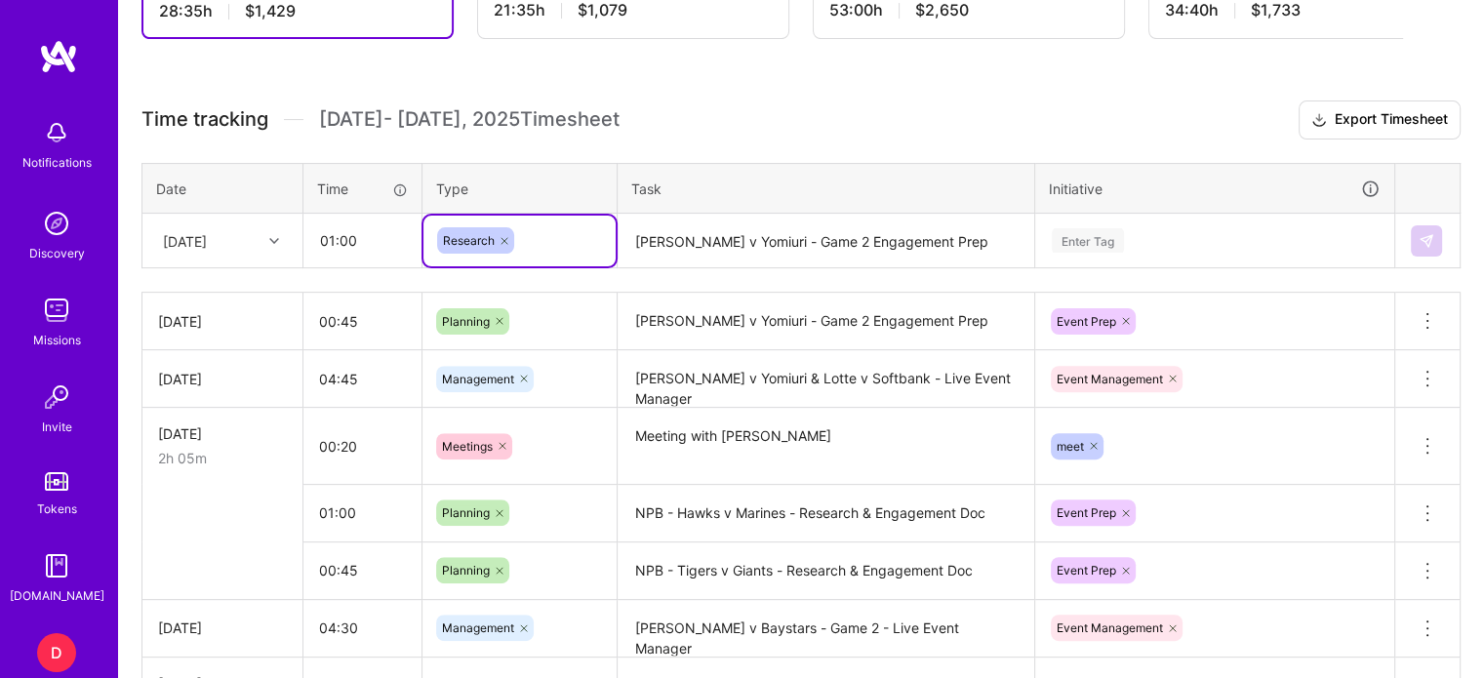
click at [506, 235] on icon at bounding box center [505, 241] width 12 height 12
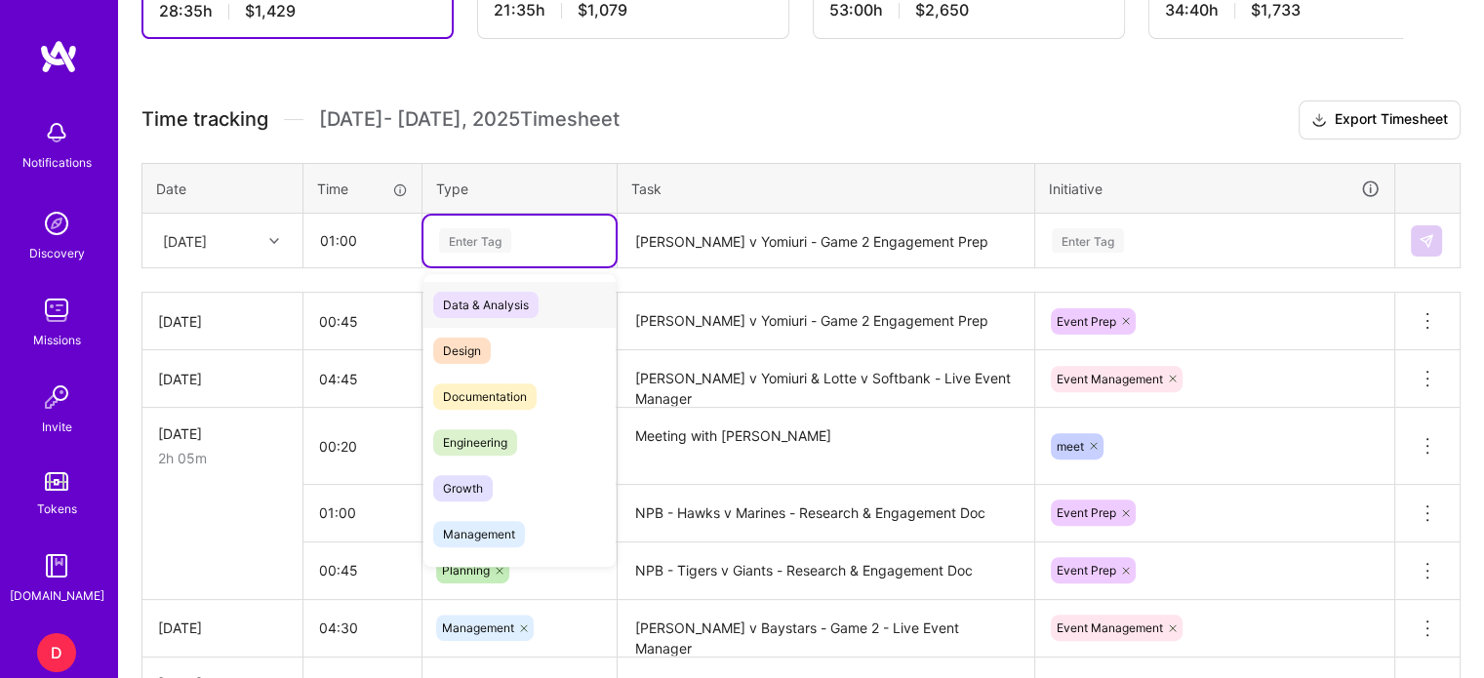
click at [480, 237] on div "Enter Tag" at bounding box center [475, 240] width 72 height 30
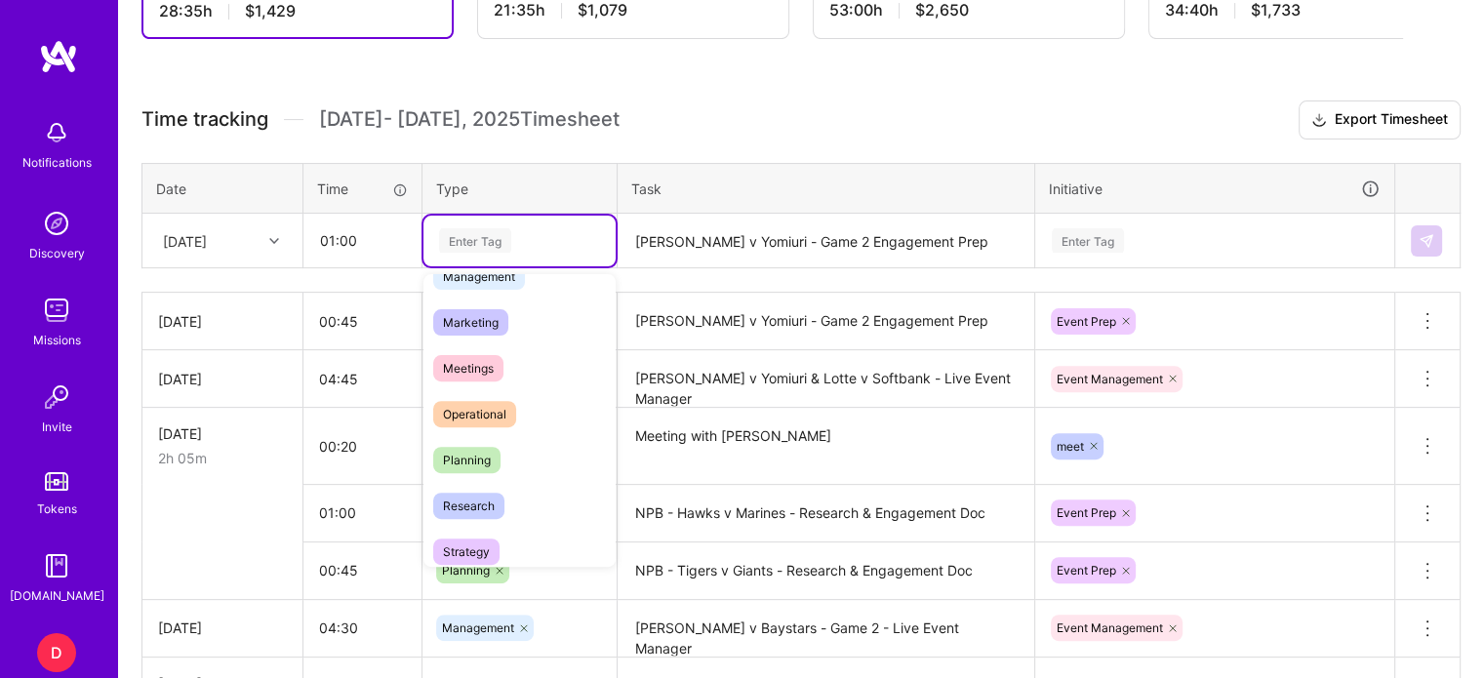
scroll to position [265, 0]
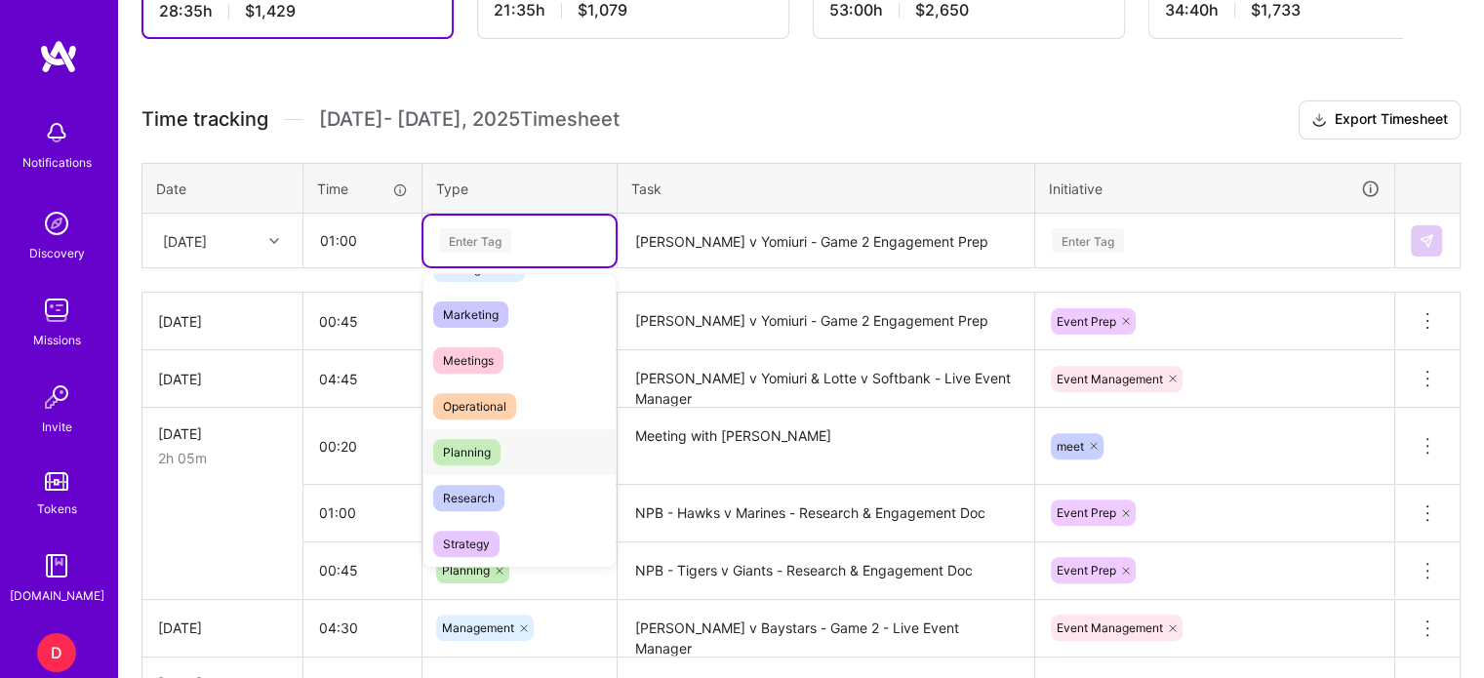
click at [475, 444] on span "Planning" at bounding box center [466, 452] width 67 height 26
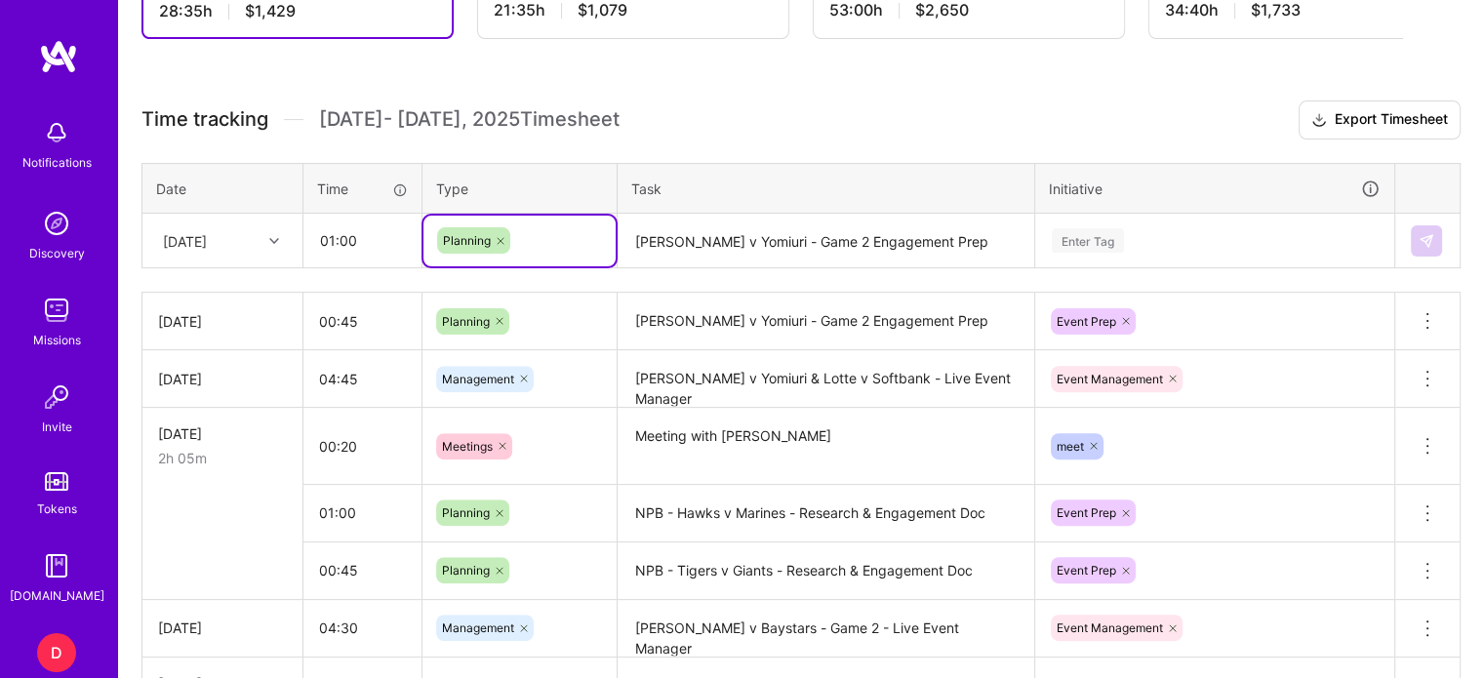
click at [674, 241] on textarea "Hanshin v Yomiuri - Game 2 Engagement Prep" at bounding box center [825, 242] width 413 height 52
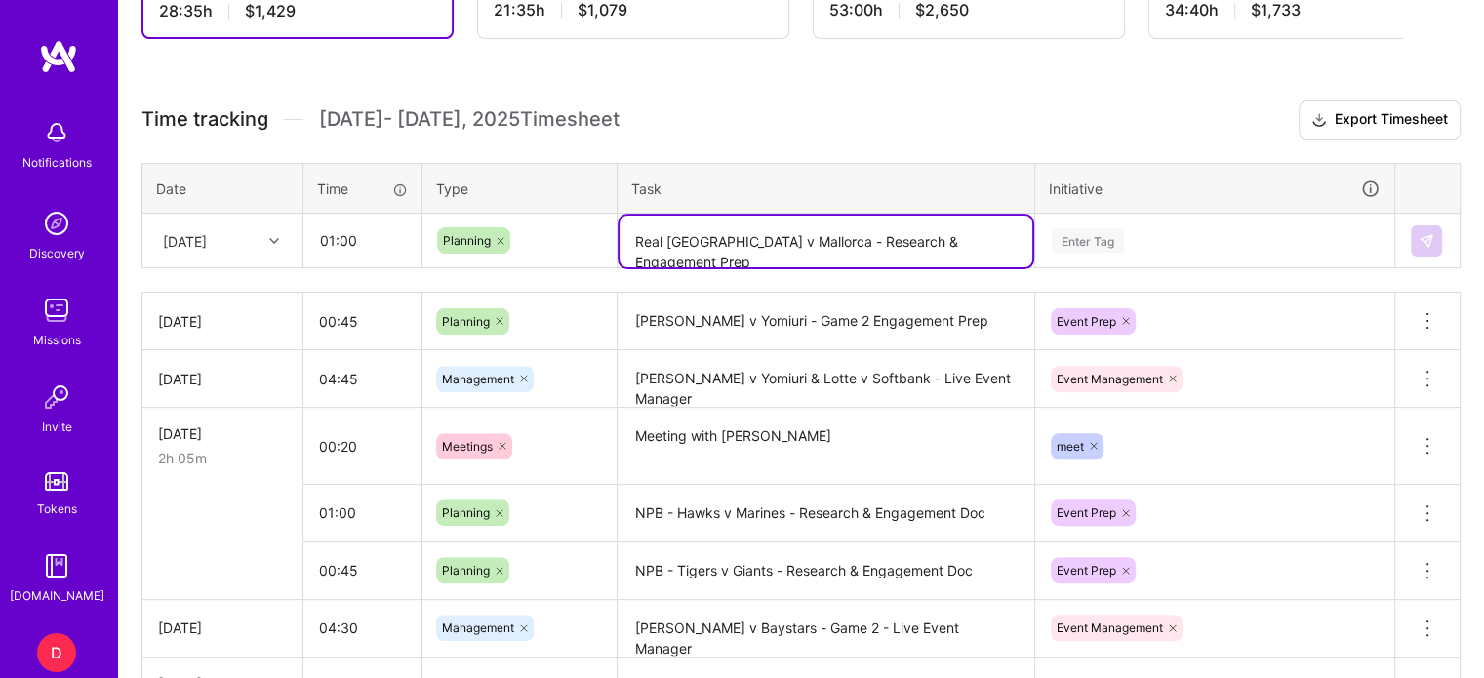
type textarea "Real Madrid v Mallorca - Research & Engagement Prep"
click at [1074, 229] on div "Enter Tag" at bounding box center [1088, 240] width 72 height 30
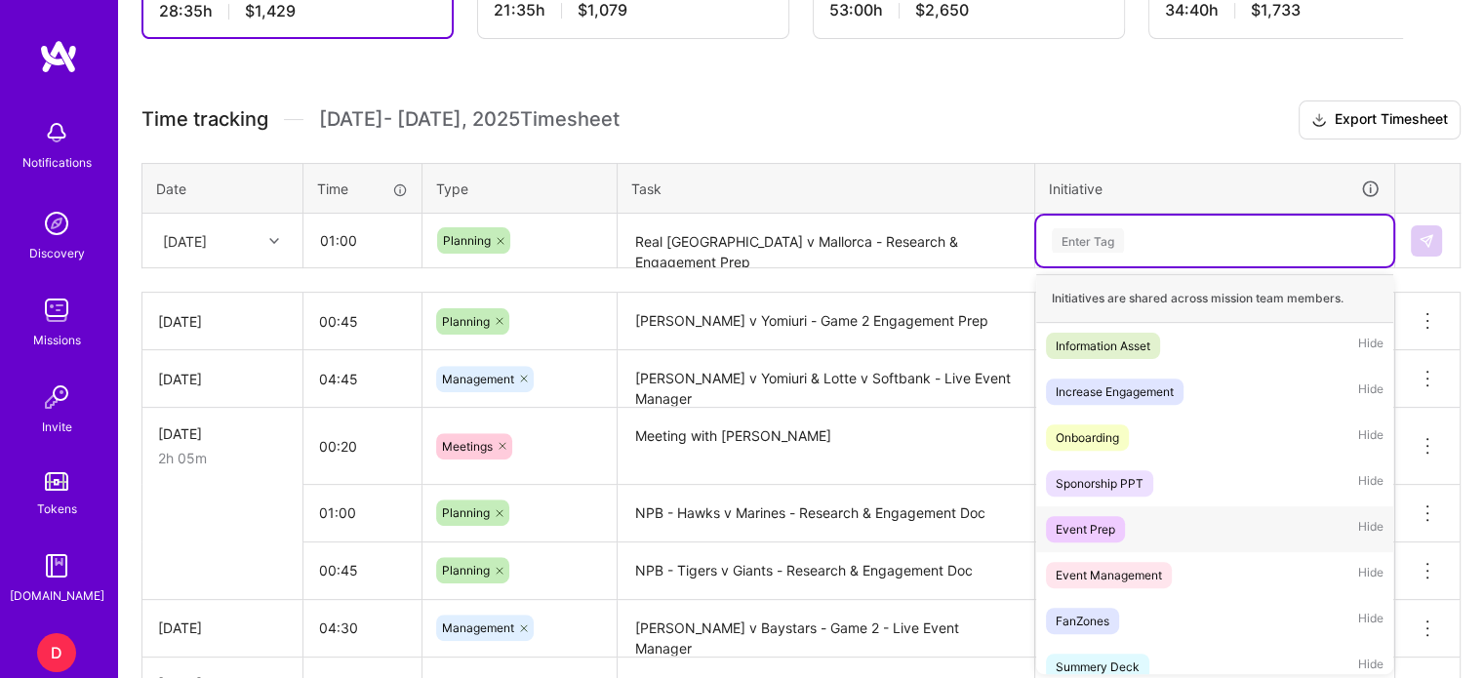
click at [1096, 535] on div "Event Prep" at bounding box center [1086, 529] width 60 height 20
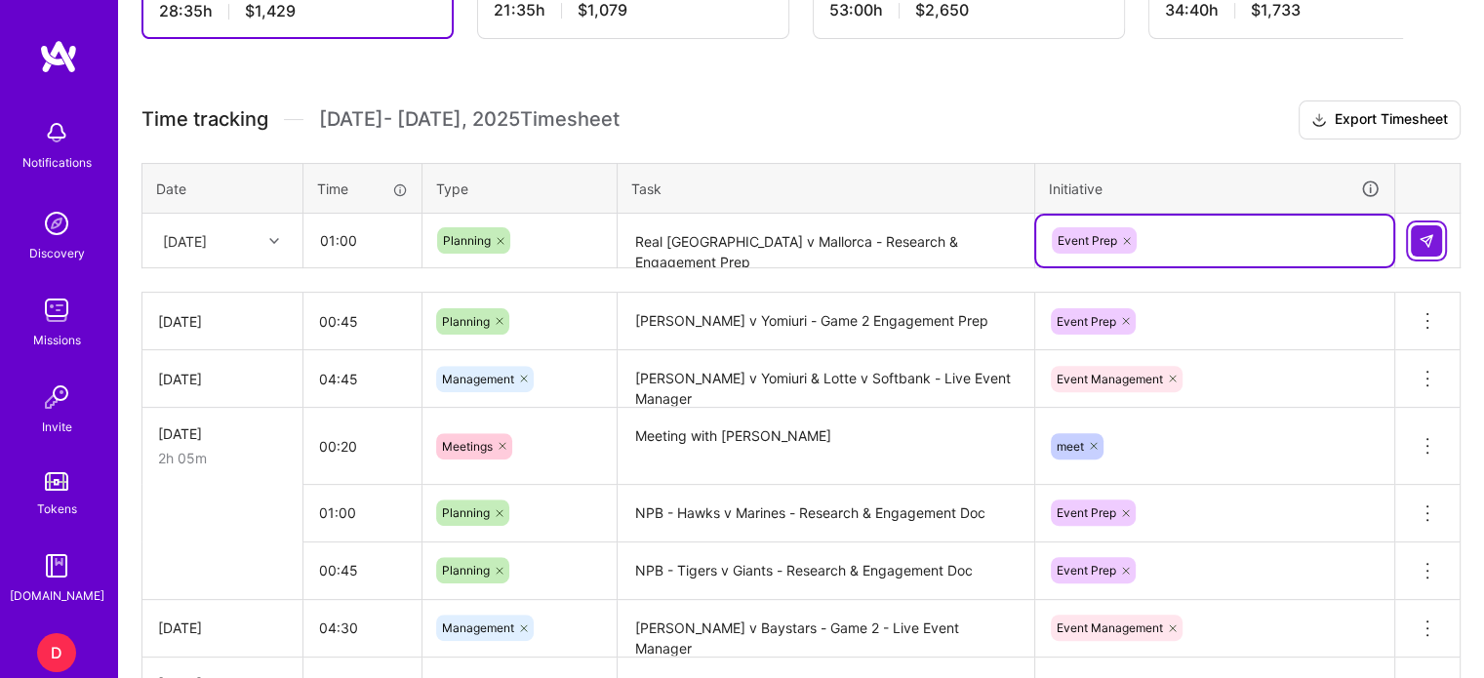
click at [1427, 244] on img at bounding box center [1426, 241] width 16 height 16
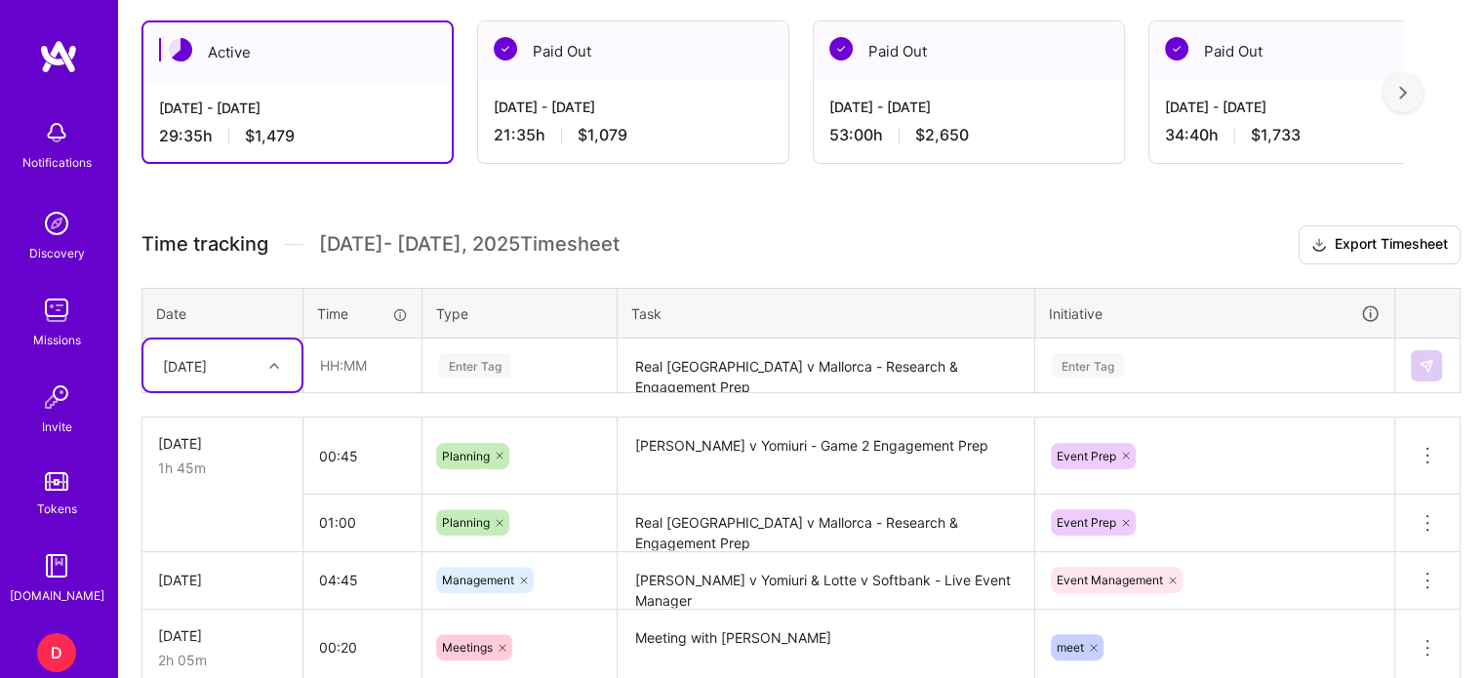
scroll to position [488, 0]
